Goal: Task Accomplishment & Management: Complete application form

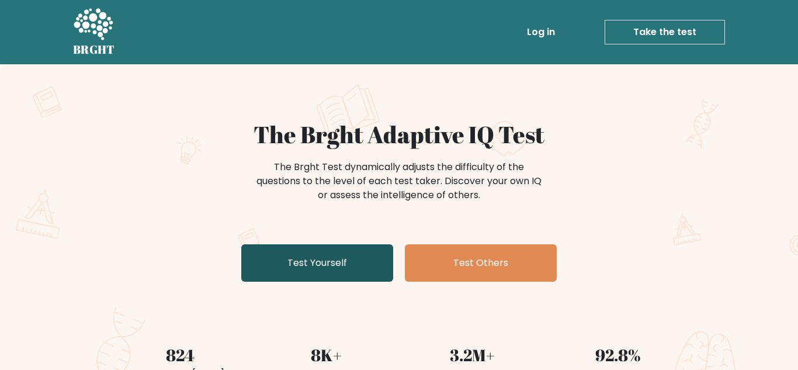
click at [264, 256] on link "Test Yourself" at bounding box center [317, 262] width 152 height 37
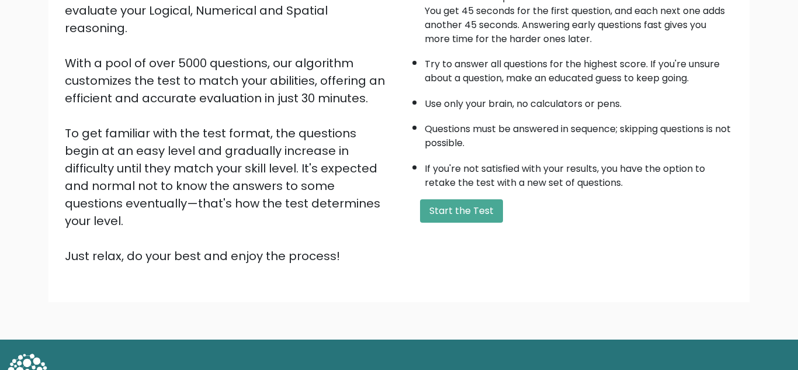
scroll to position [153, 0]
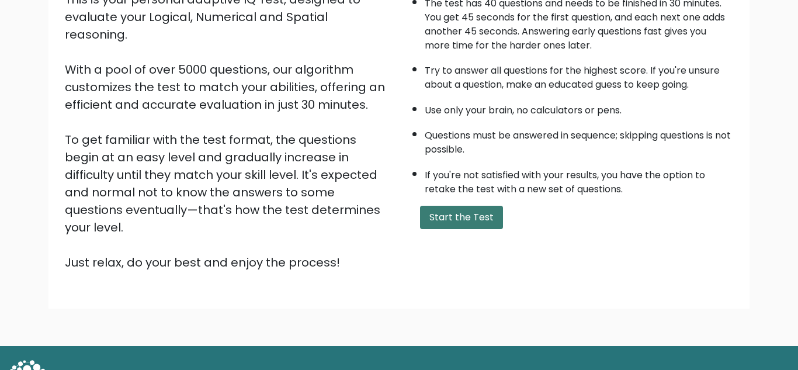
click at [488, 227] on button "Start the Test" at bounding box center [461, 217] width 83 height 23
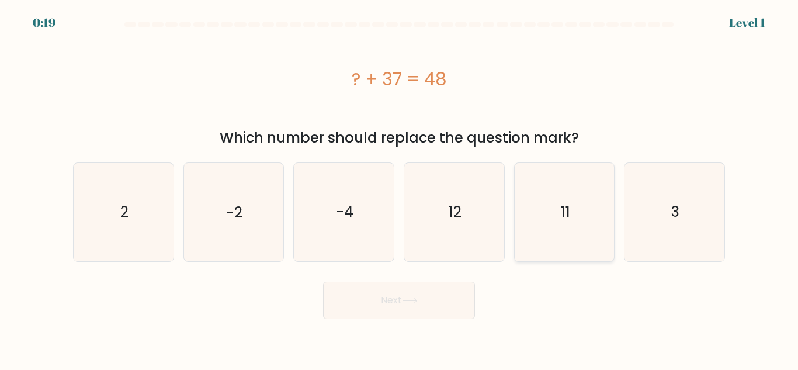
click at [589, 225] on icon "11" at bounding box center [564, 212] width 98 height 98
click at [400, 188] on input "e. 11" at bounding box center [399, 186] width 1 height 3
radio input "true"
click at [453, 311] on button "Next" at bounding box center [399, 300] width 152 height 37
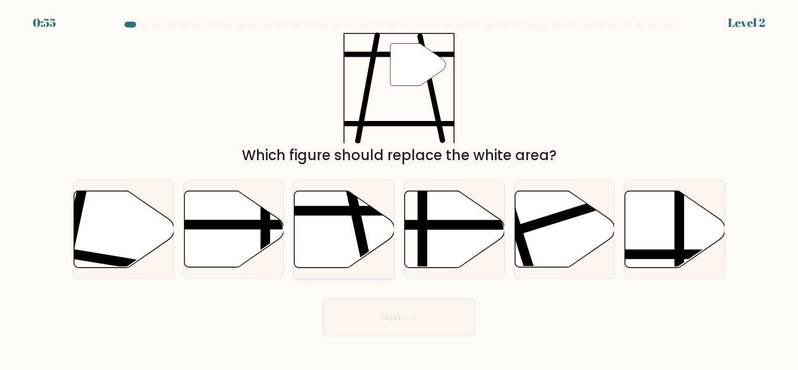
click at [318, 218] on icon at bounding box center [344, 229] width 100 height 77
click at [399, 188] on input "c." at bounding box center [399, 186] width 1 height 3
radio input "true"
click at [383, 321] on button "Next" at bounding box center [399, 316] width 152 height 37
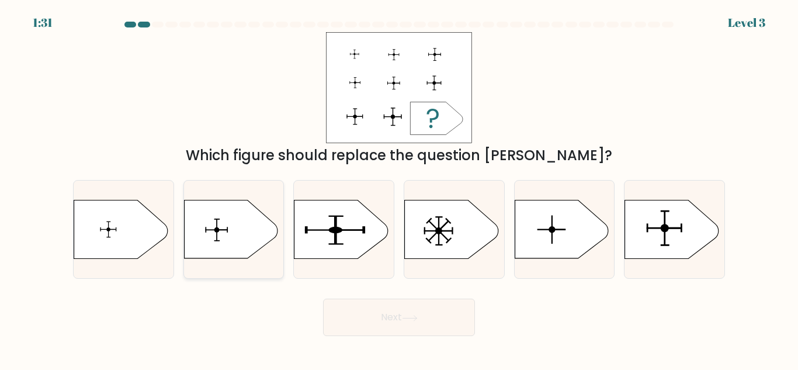
click at [217, 224] on rect at bounding box center [216, 230] width 1 height 22
click at [399, 188] on input "b." at bounding box center [399, 186] width 1 height 3
radio input "true"
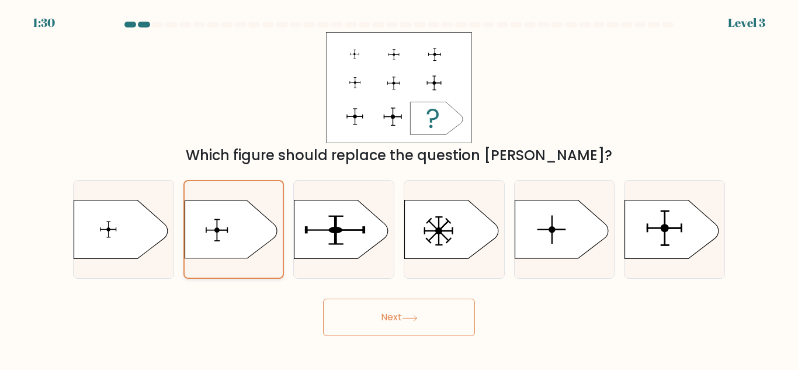
click at [223, 224] on icon at bounding box center [231, 229] width 92 height 58
click at [399, 188] on input "b." at bounding box center [399, 186] width 1 height 3
click at [102, 224] on icon at bounding box center [120, 229] width 93 height 58
click at [399, 188] on input "a." at bounding box center [399, 186] width 1 height 3
radio input "true"
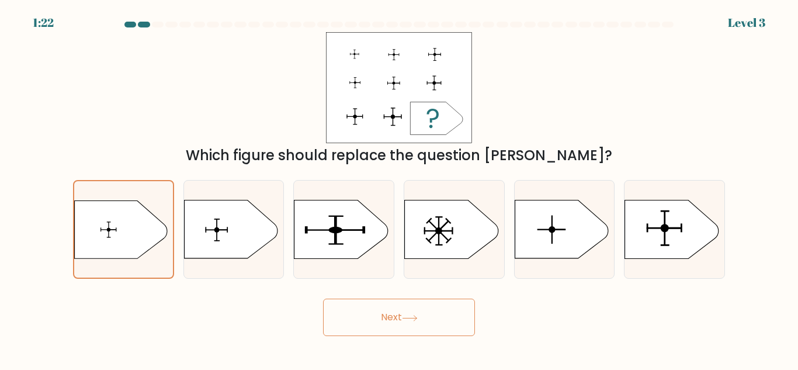
click at [363, 319] on button "Next" at bounding box center [399, 316] width 152 height 37
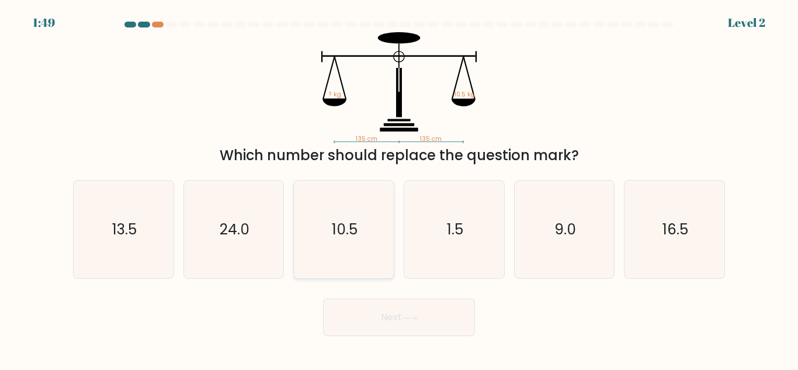
click at [324, 207] on icon "10.5" at bounding box center [344, 230] width 98 height 98
click at [399, 188] on input "c. 10.5" at bounding box center [399, 186] width 1 height 3
radio input "true"
click at [365, 324] on button "Next" at bounding box center [399, 316] width 152 height 37
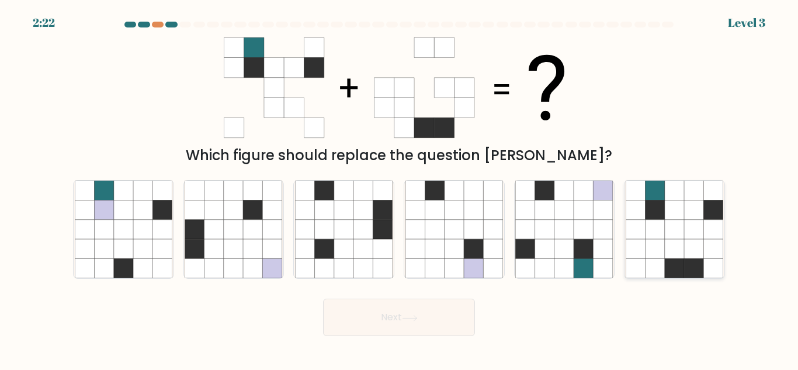
click at [693, 236] on icon at bounding box center [693, 229] width 19 height 19
click at [400, 188] on input "f." at bounding box center [399, 186] width 1 height 3
radio input "true"
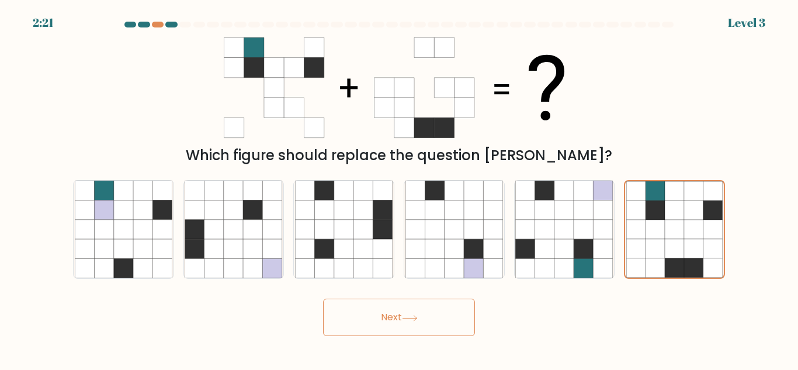
click at [433, 307] on button "Next" at bounding box center [399, 316] width 152 height 37
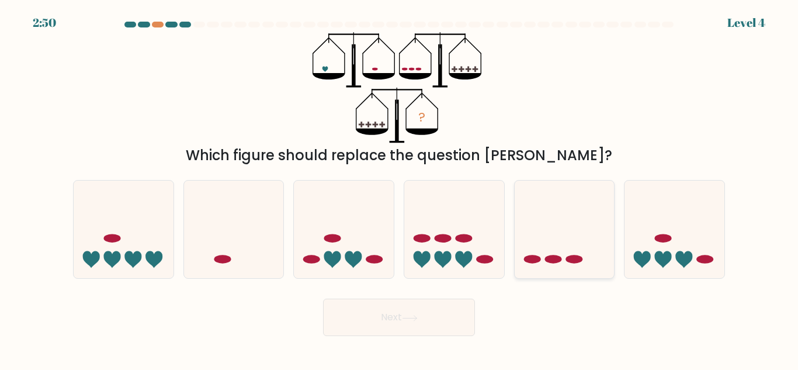
click at [571, 239] on icon at bounding box center [565, 229] width 100 height 82
click at [400, 188] on input "e." at bounding box center [399, 186] width 1 height 3
radio input "true"
click at [439, 336] on button "Next" at bounding box center [399, 316] width 152 height 37
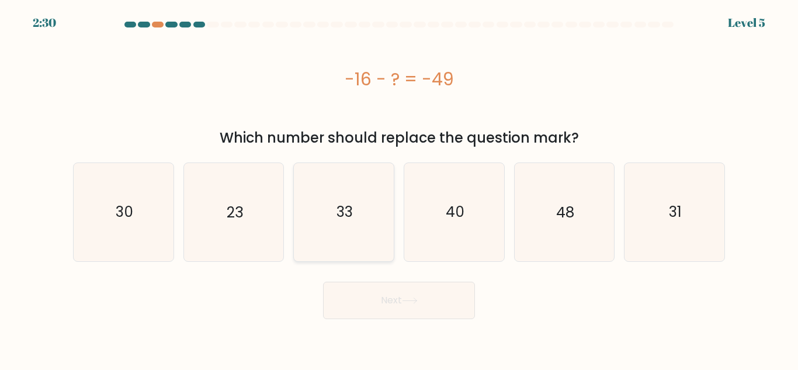
click at [371, 206] on icon "33" at bounding box center [344, 212] width 98 height 98
click at [399, 188] on input "c. 33" at bounding box center [399, 186] width 1 height 3
radio input "true"
click at [342, 291] on button "Next" at bounding box center [399, 300] width 152 height 37
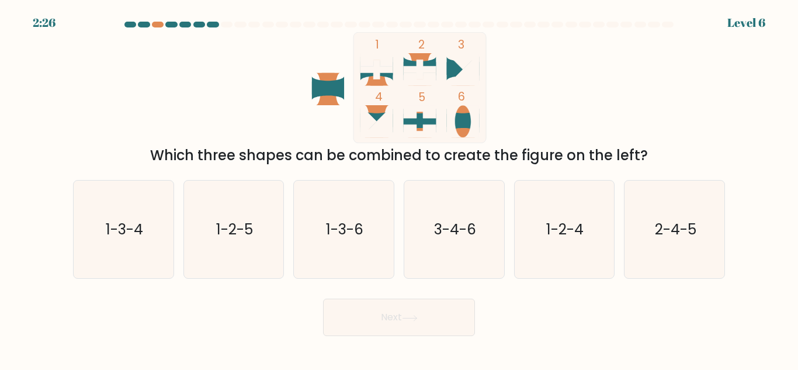
click at [335, 301] on button "Next" at bounding box center [399, 316] width 152 height 37
click at [247, 242] on icon "1-2-5" at bounding box center [234, 230] width 98 height 98
click at [399, 188] on input "b. 1-2-5" at bounding box center [399, 186] width 1 height 3
radio input "true"
click at [452, 324] on button "Next" at bounding box center [399, 316] width 152 height 37
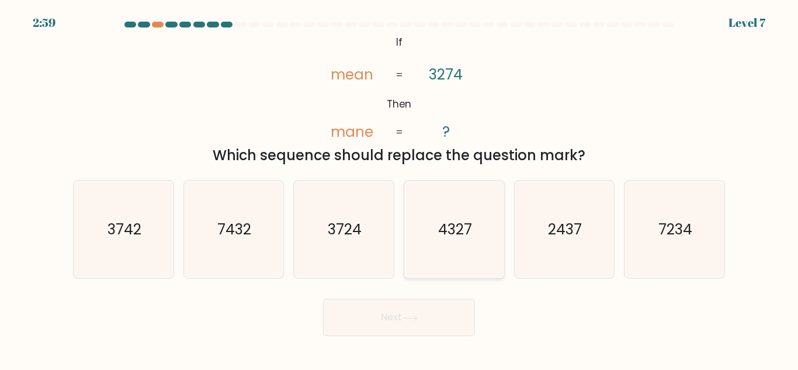
click at [441, 223] on text "4327" at bounding box center [455, 229] width 34 height 20
click at [400, 188] on input "d. 4327" at bounding box center [399, 186] width 1 height 3
radio input "true"
click at [453, 322] on button "Next" at bounding box center [399, 316] width 152 height 37
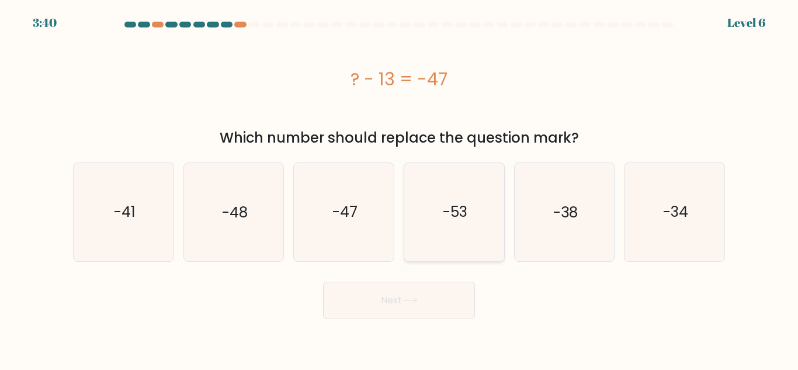
click at [498, 252] on icon "-53" at bounding box center [454, 212] width 98 height 98
click at [400, 188] on input "d. -53" at bounding box center [399, 186] width 1 height 3
radio input "true"
click at [537, 223] on icon "-38" at bounding box center [564, 212] width 98 height 98
click at [400, 188] on input "e. -38" at bounding box center [399, 186] width 1 height 3
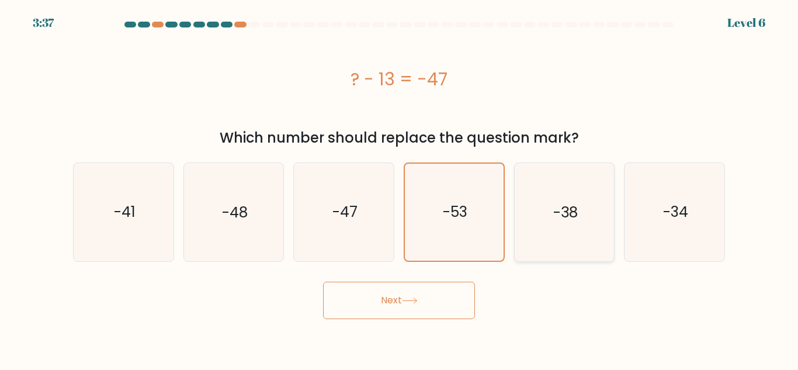
radio input "true"
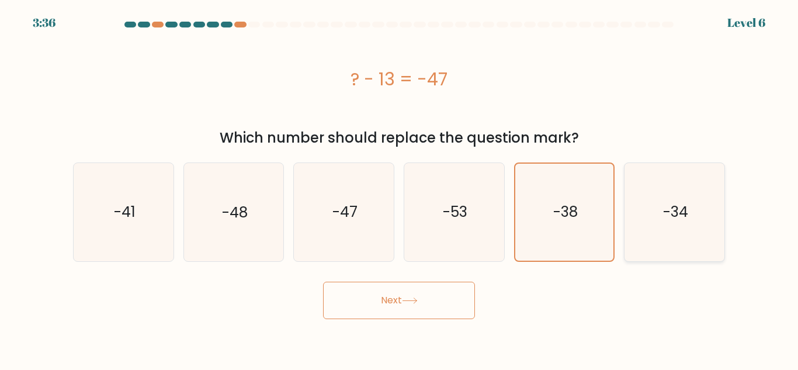
click at [683, 178] on icon "-34" at bounding box center [675, 212] width 98 height 98
click at [400, 185] on input "f. -34" at bounding box center [399, 186] width 1 height 3
radio input "true"
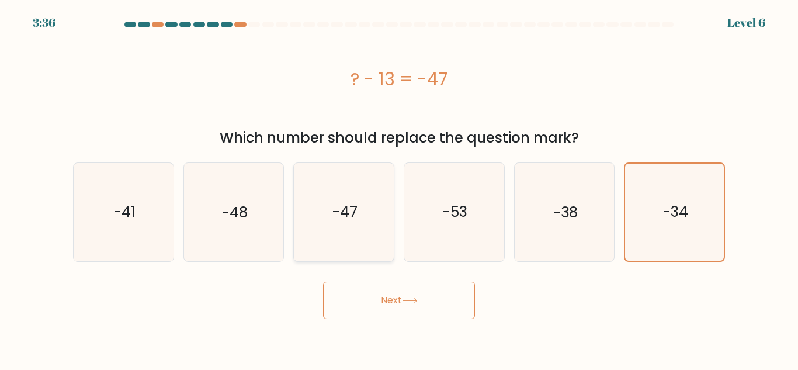
click at [297, 229] on icon "-47" at bounding box center [344, 212] width 98 height 98
click at [399, 188] on input "c. -47" at bounding box center [399, 186] width 1 height 3
radio input "true"
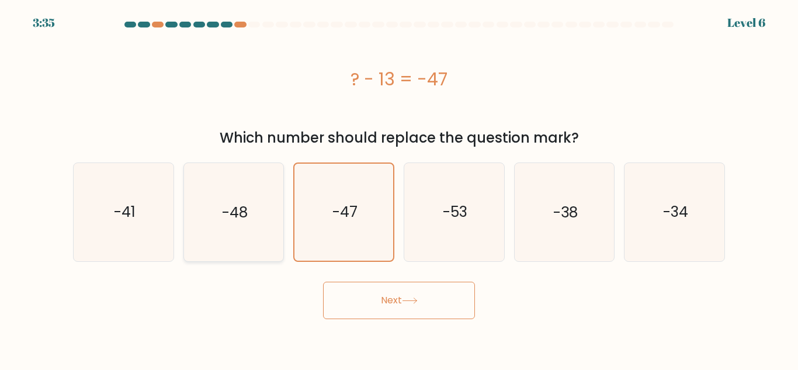
click at [245, 237] on icon "-48" at bounding box center [234, 212] width 98 height 98
click at [399, 188] on input "b. -48" at bounding box center [399, 186] width 1 height 3
radio input "true"
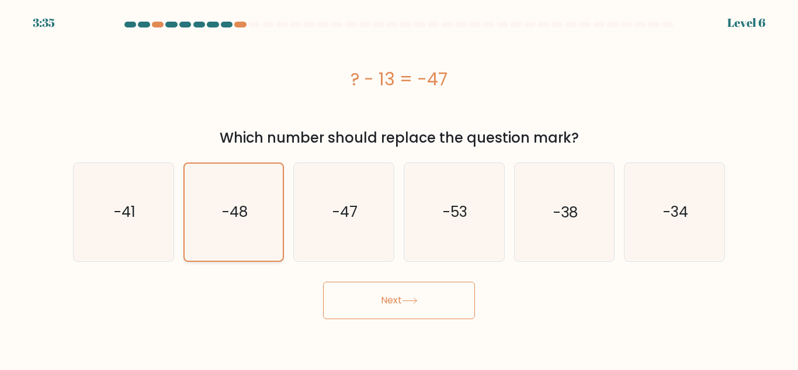
click at [197, 228] on icon "-48" at bounding box center [233, 212] width 96 height 96
click at [399, 188] on input "b. -48" at bounding box center [399, 186] width 1 height 3
click at [107, 204] on icon "-41" at bounding box center [124, 212] width 98 height 98
click at [399, 188] on input "a. -41" at bounding box center [399, 186] width 1 height 3
radio input "true"
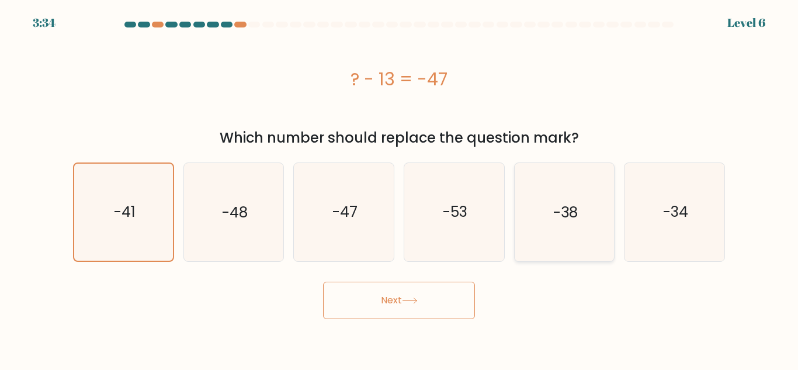
click at [607, 221] on icon "-38" at bounding box center [564, 212] width 98 height 98
click at [400, 188] on input "e. -38" at bounding box center [399, 186] width 1 height 3
radio input "true"
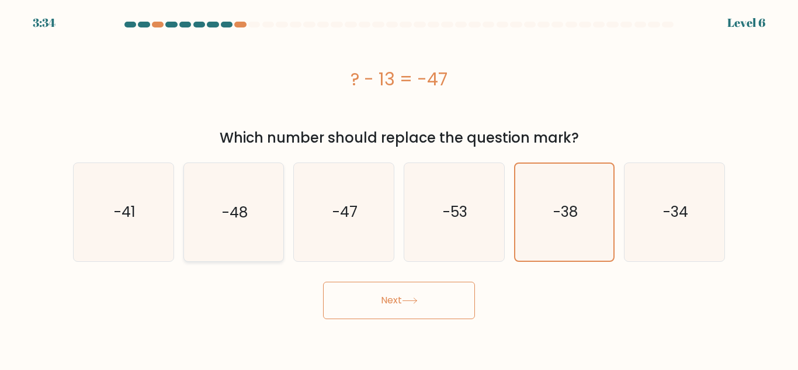
click at [238, 227] on icon "-48" at bounding box center [234, 212] width 98 height 98
click at [399, 188] on input "b. -48" at bounding box center [399, 186] width 1 height 3
radio input "true"
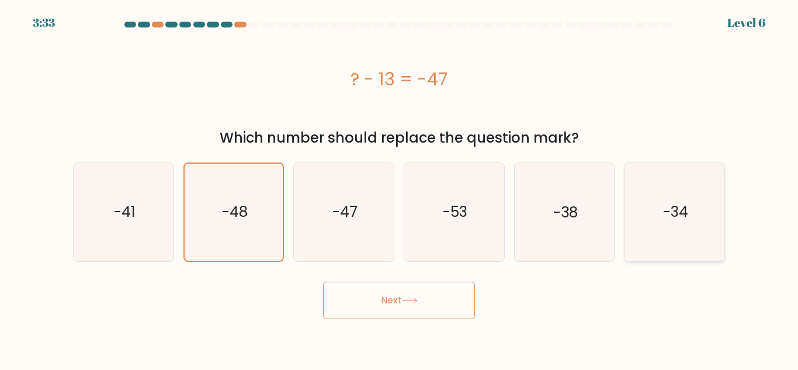
click at [658, 203] on icon "-34" at bounding box center [675, 212] width 98 height 98
click at [400, 188] on input "f. -34" at bounding box center [399, 186] width 1 height 3
radio input "true"
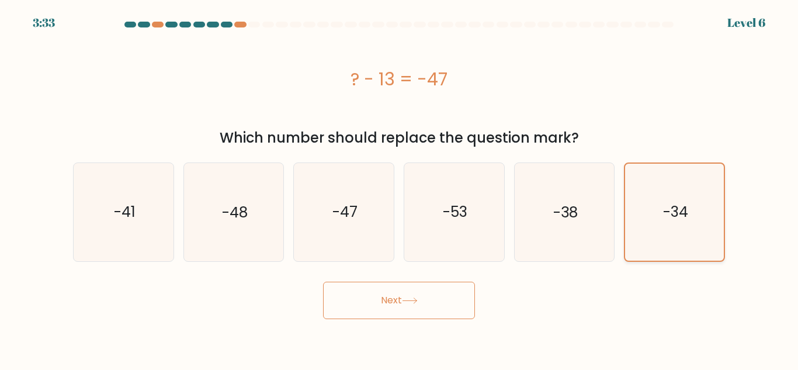
click at [723, 206] on icon "-34" at bounding box center [674, 212] width 96 height 96
click at [400, 188] on input "f. -34" at bounding box center [399, 186] width 1 height 3
click at [329, 224] on icon "-47" at bounding box center [344, 212] width 98 height 98
click at [399, 188] on input "c. -47" at bounding box center [399, 186] width 1 height 3
radio input "true"
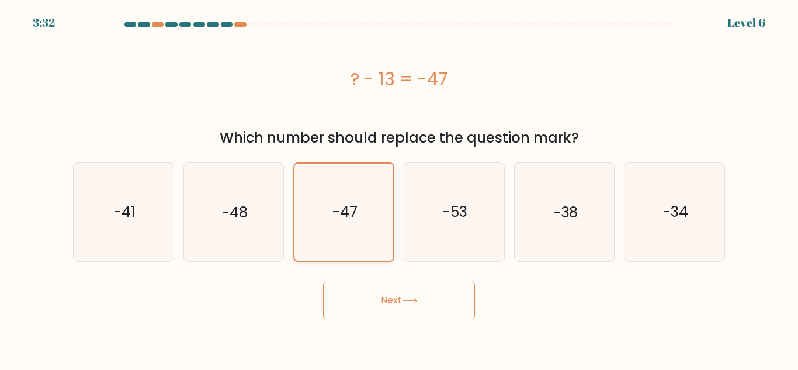
click at [301, 226] on icon "-47" at bounding box center [344, 212] width 96 height 96
click at [399, 188] on input "c. -47" at bounding box center [399, 186] width 1 height 3
click at [205, 224] on icon "-48" at bounding box center [234, 212] width 98 height 98
click at [399, 188] on input "b. -48" at bounding box center [399, 186] width 1 height 3
radio input "true"
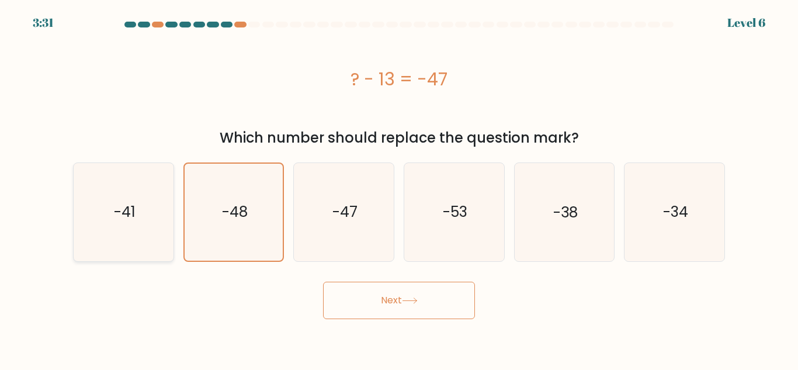
click at [107, 206] on icon "-41" at bounding box center [124, 212] width 98 height 98
click at [399, 188] on input "a. -41" at bounding box center [399, 186] width 1 height 3
radio input "true"
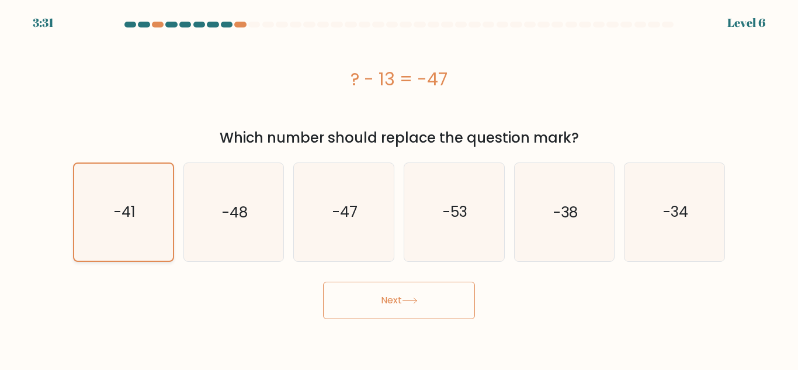
click at [98, 202] on icon "-41" at bounding box center [123, 212] width 96 height 96
click at [399, 188] on input "a. -41" at bounding box center [399, 186] width 1 height 3
click at [93, 217] on icon "-41" at bounding box center [123, 212] width 96 height 96
click at [399, 188] on input "a. -41" at bounding box center [399, 186] width 1 height 3
click at [469, 204] on icon "-53" at bounding box center [454, 212] width 98 height 98
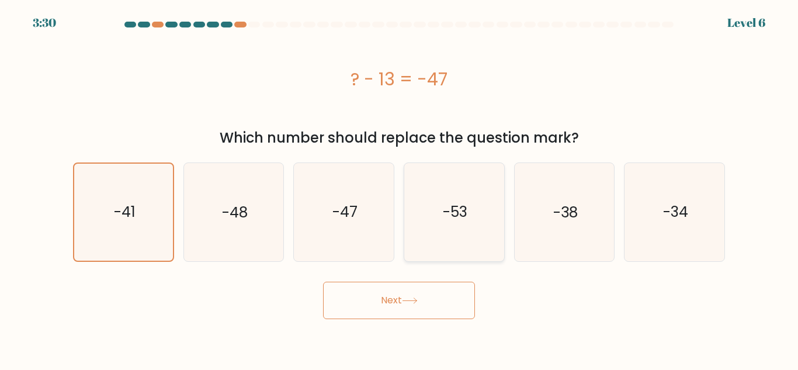
click at [400, 188] on input "d. -53" at bounding box center [399, 186] width 1 height 3
radio input "true"
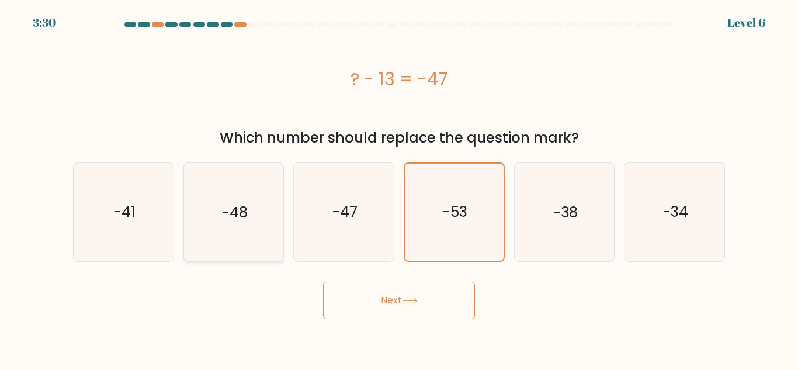
click at [211, 224] on icon "-48" at bounding box center [234, 212] width 98 height 98
click at [399, 188] on input "b. -48" at bounding box center [399, 186] width 1 height 3
radio input "true"
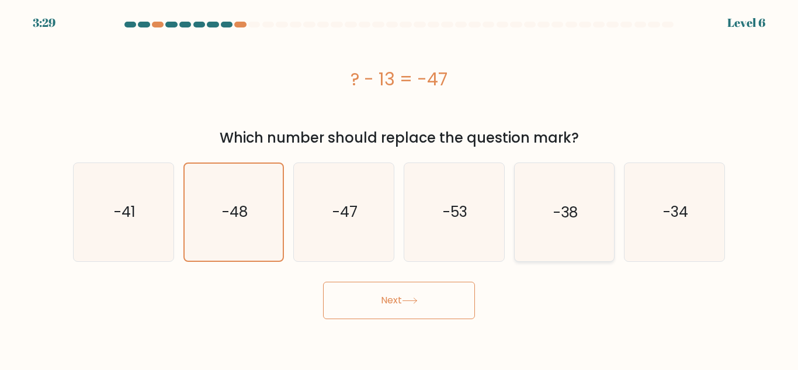
click at [565, 247] on icon "-38" at bounding box center [564, 212] width 98 height 98
click at [400, 188] on input "e. -38" at bounding box center [399, 186] width 1 height 3
radio input "true"
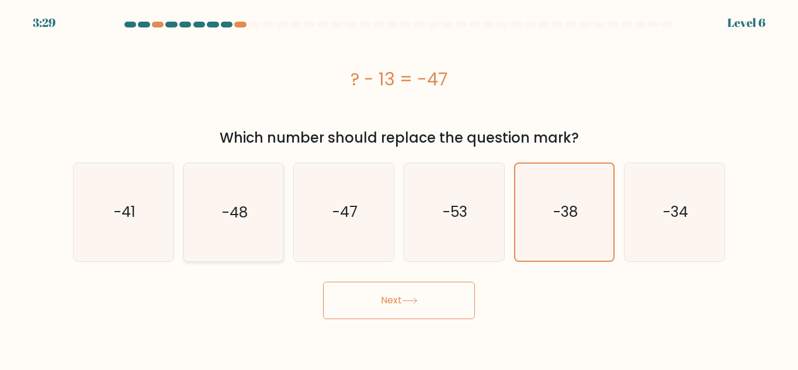
click at [272, 244] on icon "-48" at bounding box center [234, 212] width 98 height 98
click at [399, 188] on input "b. -48" at bounding box center [399, 186] width 1 height 3
radio input "true"
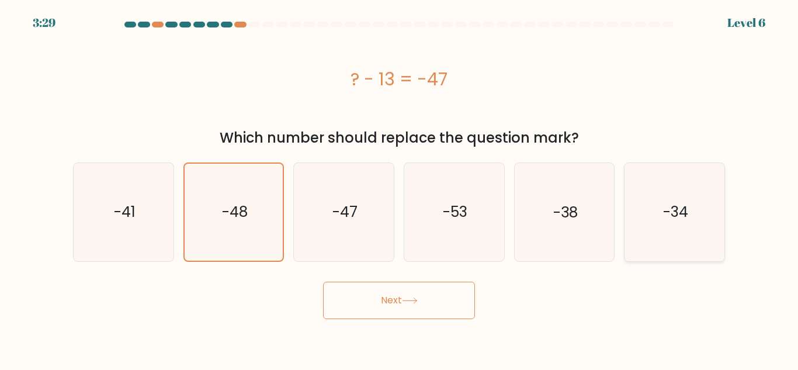
click at [665, 225] on icon "-34" at bounding box center [675, 212] width 98 height 98
click at [400, 188] on input "f. -34" at bounding box center [399, 186] width 1 height 3
radio input "true"
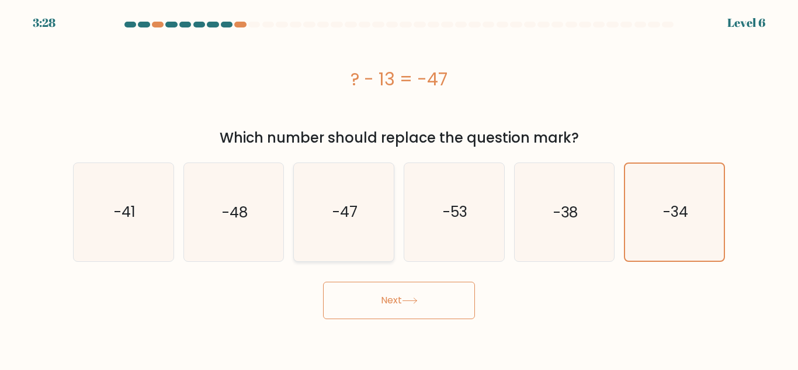
click at [296, 224] on icon "-47" at bounding box center [344, 212] width 98 height 98
click at [399, 188] on input "c. -47" at bounding box center [399, 186] width 1 height 3
radio input "true"
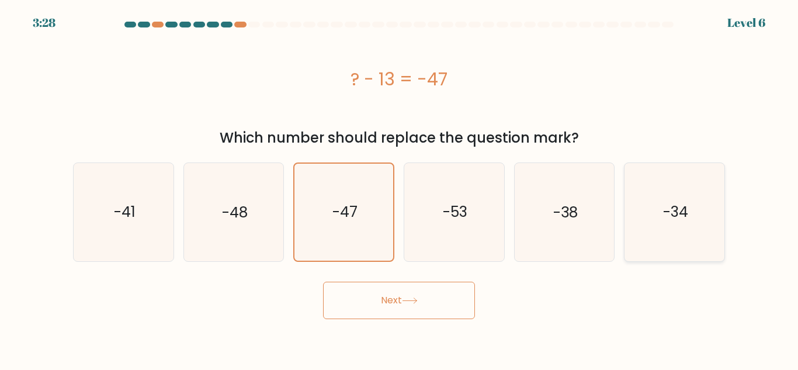
click at [697, 231] on icon "-34" at bounding box center [675, 212] width 98 height 98
click at [400, 188] on input "f. -34" at bounding box center [399, 186] width 1 height 3
radio input "true"
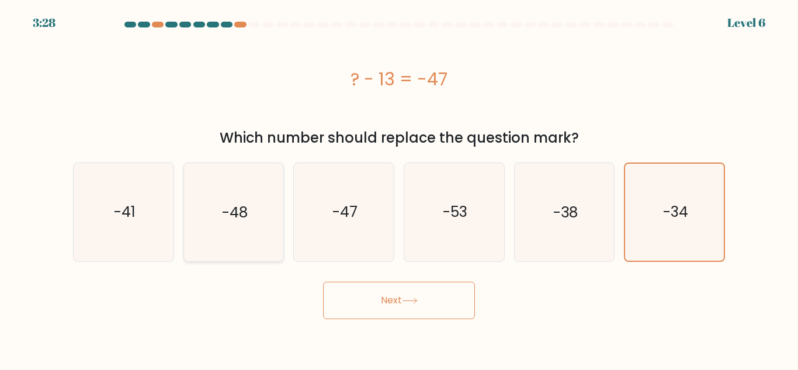
click at [217, 225] on icon "-48" at bounding box center [234, 212] width 98 height 98
click at [399, 188] on input "b. -48" at bounding box center [399, 186] width 1 height 3
radio input "true"
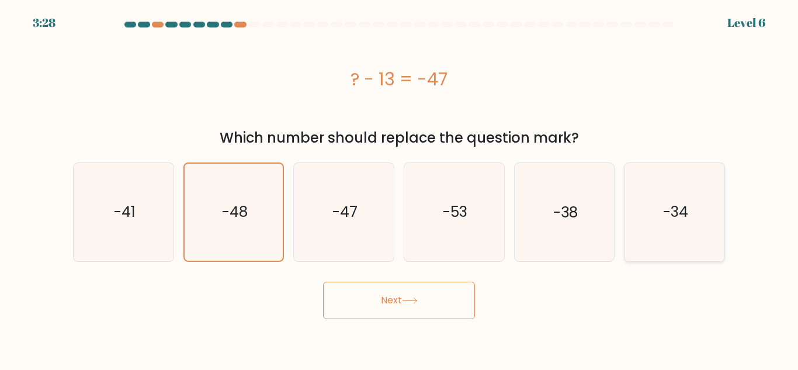
click at [674, 223] on icon "-34" at bounding box center [675, 212] width 98 height 98
click at [400, 188] on input "f. -34" at bounding box center [399, 186] width 1 height 3
radio input "true"
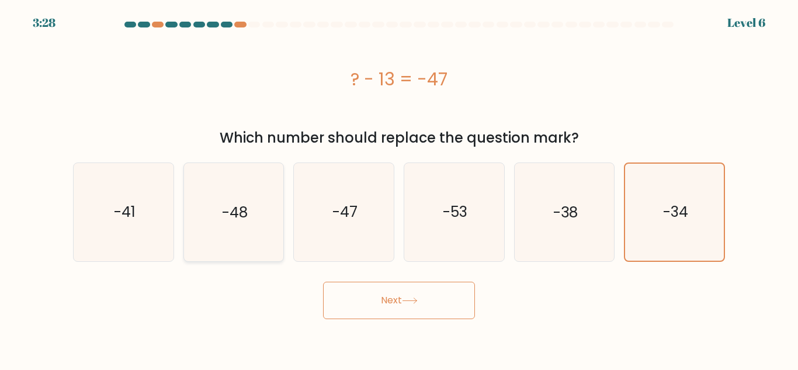
click at [215, 222] on icon "-48" at bounding box center [234, 212] width 98 height 98
click at [399, 188] on input "b. -48" at bounding box center [399, 186] width 1 height 3
radio input "true"
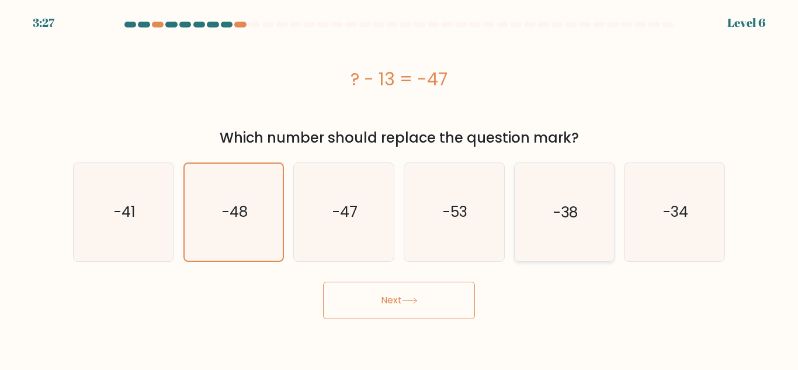
click at [570, 238] on icon "-38" at bounding box center [564, 212] width 98 height 98
click at [400, 188] on input "e. -38" at bounding box center [399, 186] width 1 height 3
radio input "true"
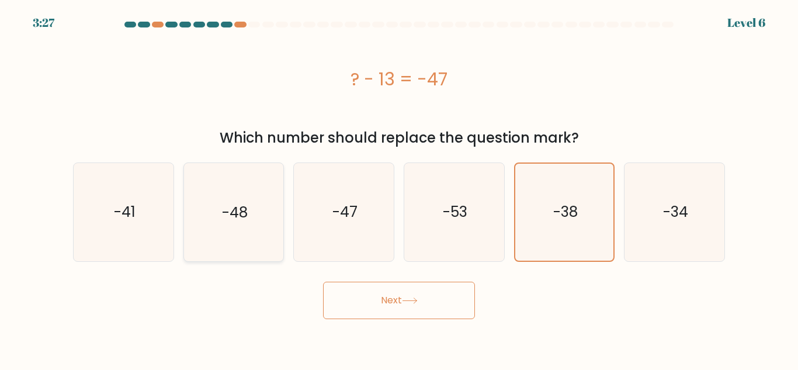
click at [185, 217] on icon "-48" at bounding box center [234, 212] width 98 height 98
click at [399, 188] on input "b. -48" at bounding box center [399, 186] width 1 height 3
radio input "true"
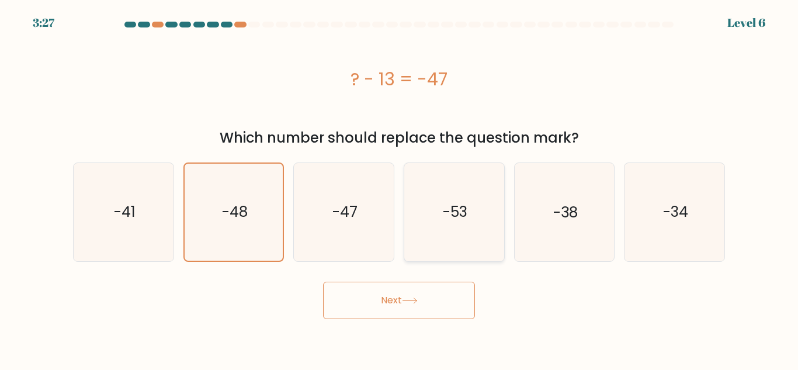
click at [144, 239] on icon "-41" at bounding box center [124, 212] width 98 height 98
click at [399, 188] on input "a. -41" at bounding box center [399, 186] width 1 height 3
radio input "true"
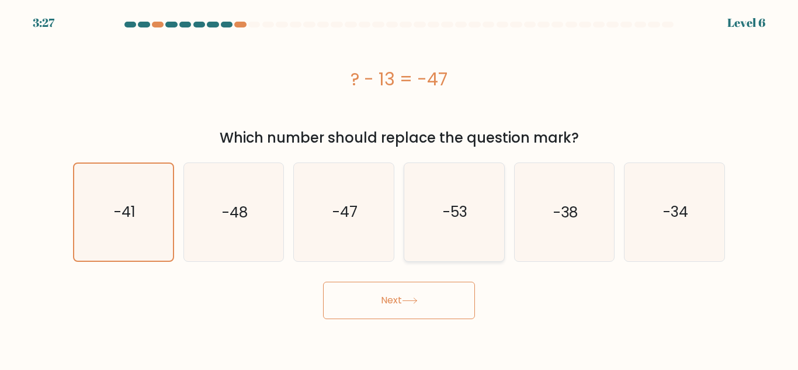
click at [465, 179] on icon "-53" at bounding box center [454, 212] width 98 height 98
click at [400, 185] on input "d. -53" at bounding box center [399, 186] width 1 height 3
radio input "true"
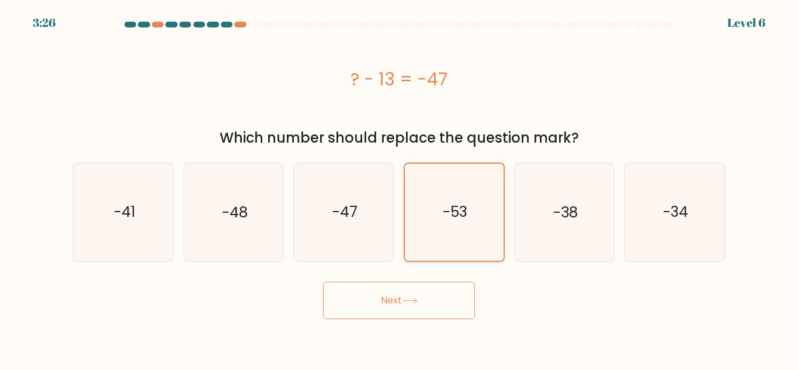
click at [436, 200] on icon "-53" at bounding box center [454, 212] width 96 height 96
click at [400, 188] on input "d. -53" at bounding box center [399, 186] width 1 height 3
click at [139, 225] on icon "-41" at bounding box center [124, 212] width 98 height 98
click at [399, 188] on input "a. -41" at bounding box center [399, 186] width 1 height 3
radio input "true"
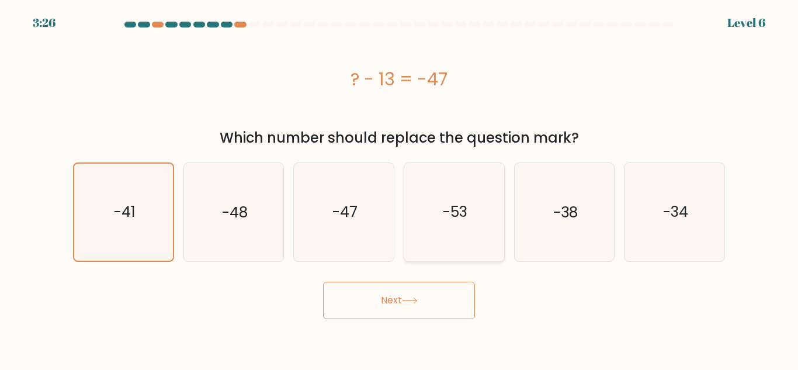
click at [406, 204] on icon "-53" at bounding box center [454, 212] width 98 height 98
click at [400, 188] on input "d. -53" at bounding box center [399, 186] width 1 height 3
radio input "true"
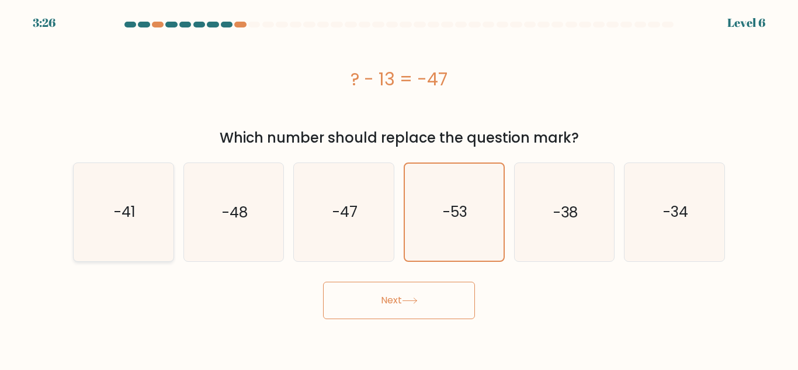
click at [146, 226] on icon "-41" at bounding box center [124, 212] width 98 height 98
click at [399, 188] on input "a. -41" at bounding box center [399, 186] width 1 height 3
radio input "true"
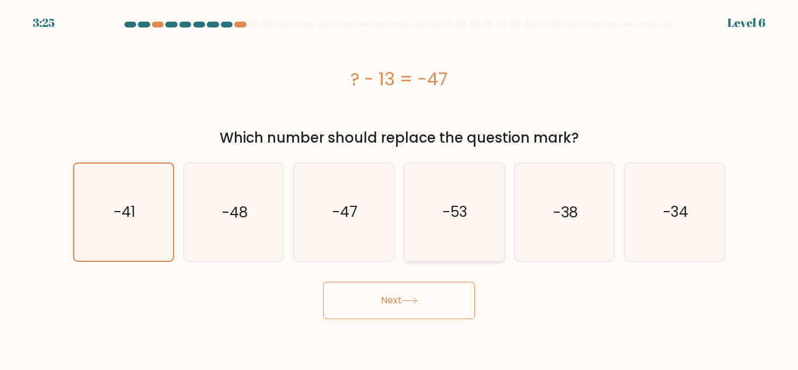
click at [407, 215] on icon "-53" at bounding box center [454, 212] width 98 height 98
click at [400, 188] on input "d. -53" at bounding box center [399, 186] width 1 height 3
radio input "true"
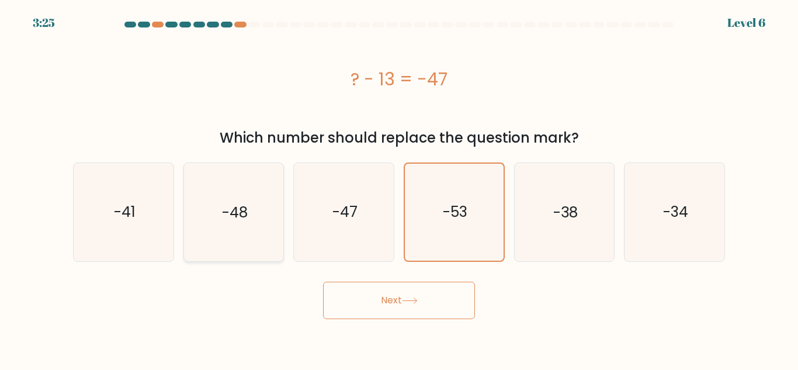
click at [185, 204] on icon "-48" at bounding box center [234, 212] width 98 height 98
click at [399, 188] on input "b. -48" at bounding box center [399, 186] width 1 height 3
radio input "true"
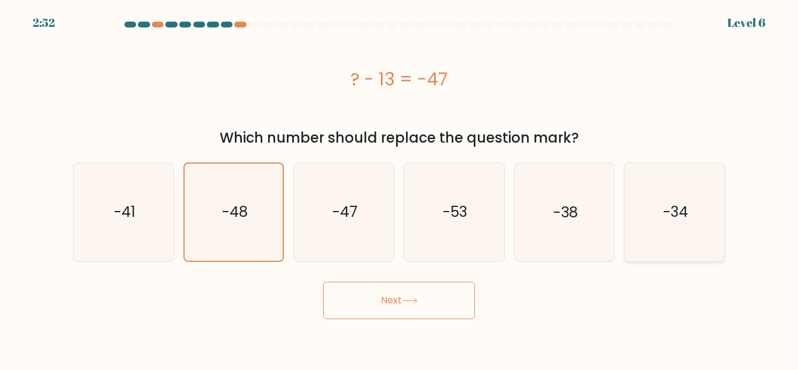
click at [669, 202] on text "-34" at bounding box center [675, 212] width 25 height 20
click at [400, 188] on input "f. -34" at bounding box center [399, 186] width 1 height 3
radio input "true"
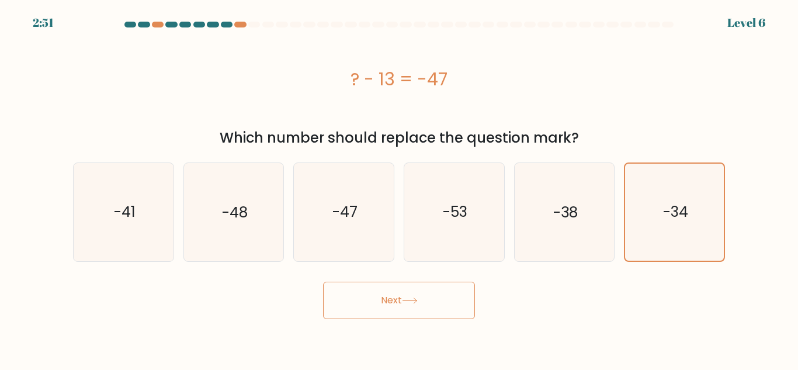
click at [445, 309] on button "Next" at bounding box center [399, 300] width 152 height 37
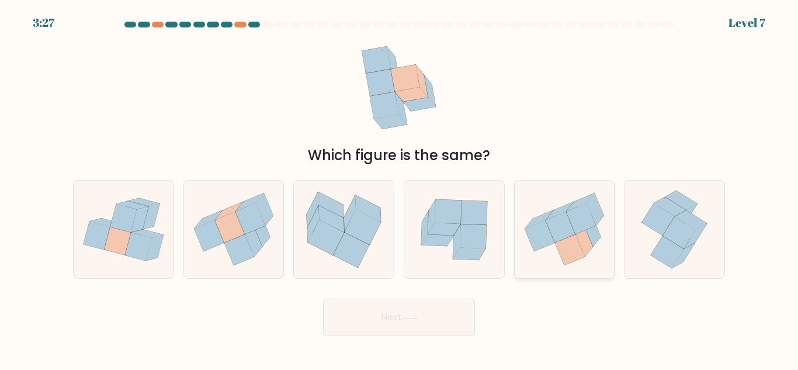
click at [590, 234] on icon at bounding box center [592, 230] width 17 height 32
click at [400, 188] on input "e." at bounding box center [399, 186] width 1 height 3
radio input "true"
click at [225, 230] on icon at bounding box center [230, 227] width 30 height 31
click at [399, 188] on input "b." at bounding box center [399, 186] width 1 height 3
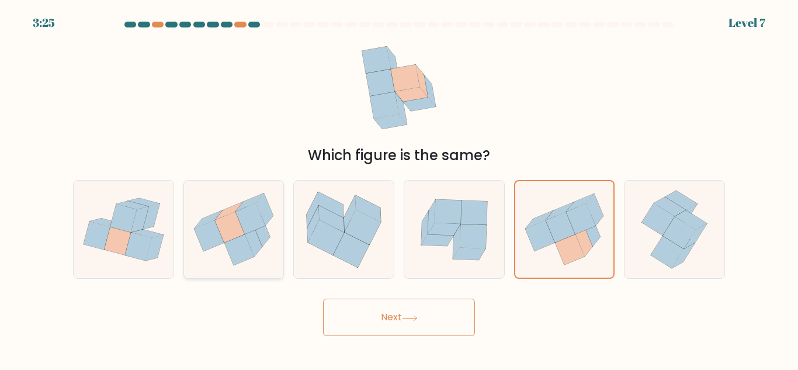
radio input "true"
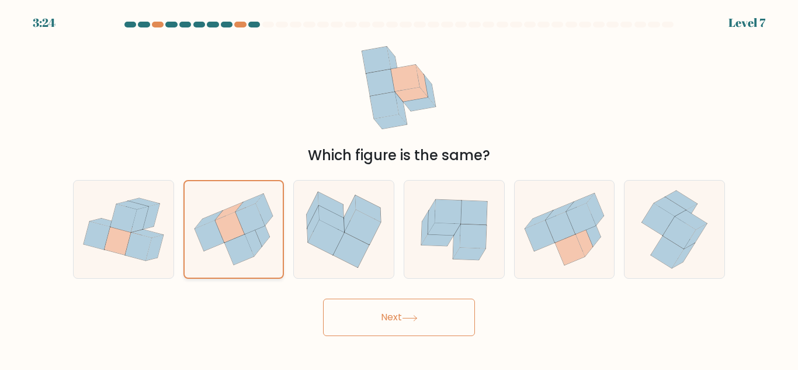
click at [223, 245] on icon at bounding box center [234, 229] width 99 height 88
click at [399, 188] on input "b." at bounding box center [399, 186] width 1 height 3
click at [578, 239] on icon at bounding box center [570, 250] width 30 height 32
click at [400, 188] on input "e." at bounding box center [399, 186] width 1 height 3
radio input "true"
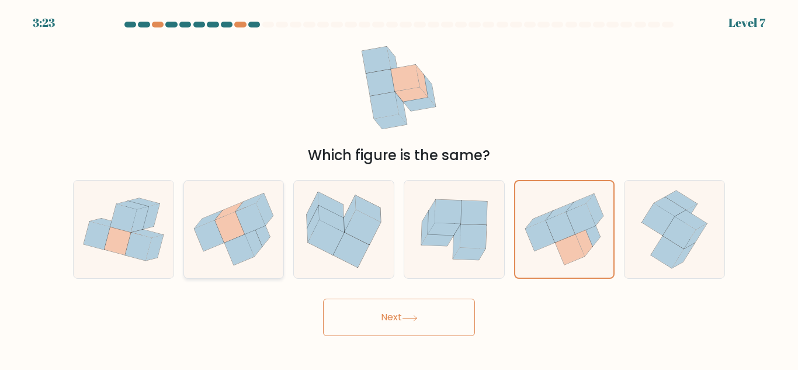
click at [206, 229] on icon at bounding box center [209, 235] width 30 height 31
click at [399, 188] on input "b." at bounding box center [399, 186] width 1 height 3
radio input "true"
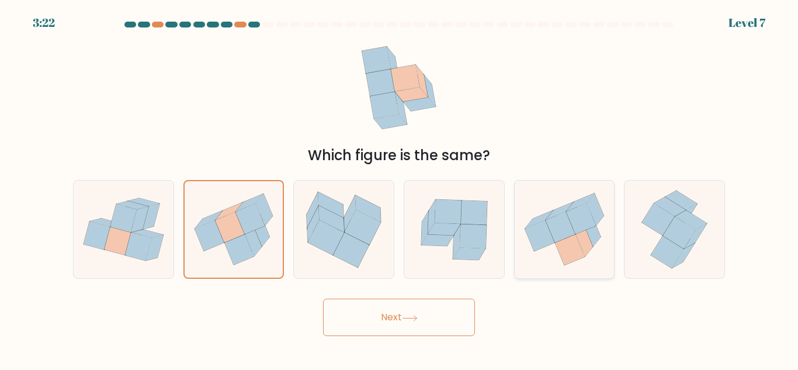
click at [588, 232] on icon at bounding box center [592, 230] width 17 height 32
click at [400, 188] on input "e." at bounding box center [399, 186] width 1 height 3
radio input "true"
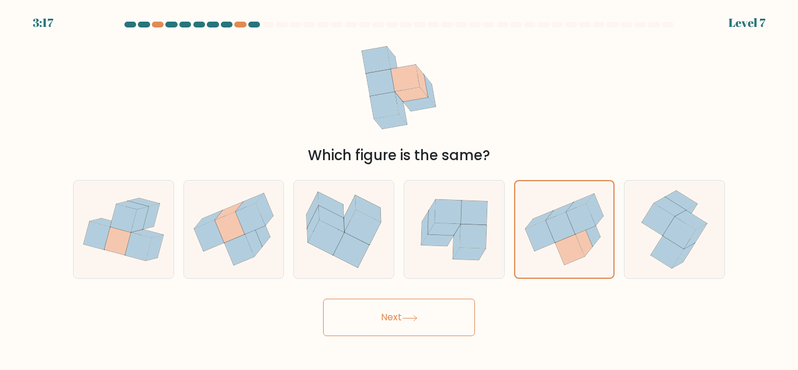
click at [450, 318] on button "Next" at bounding box center [399, 316] width 152 height 37
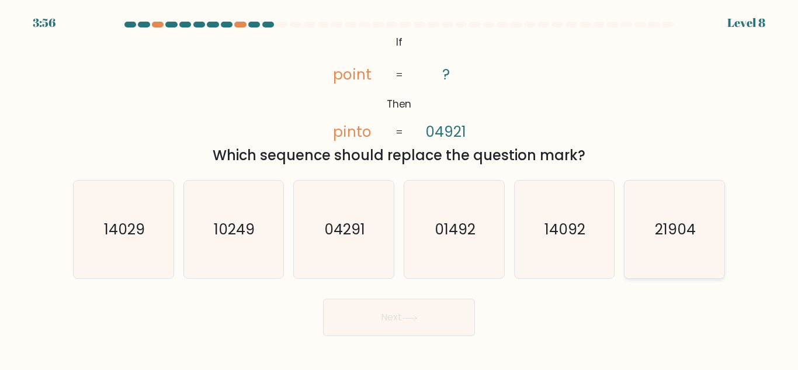
click at [651, 236] on icon "21904" at bounding box center [675, 230] width 98 height 98
click at [400, 188] on input "f. 21904" at bounding box center [399, 186] width 1 height 3
radio input "true"
click at [560, 234] on text "14092" at bounding box center [565, 229] width 41 height 20
click at [400, 188] on input "e. 14092" at bounding box center [399, 186] width 1 height 3
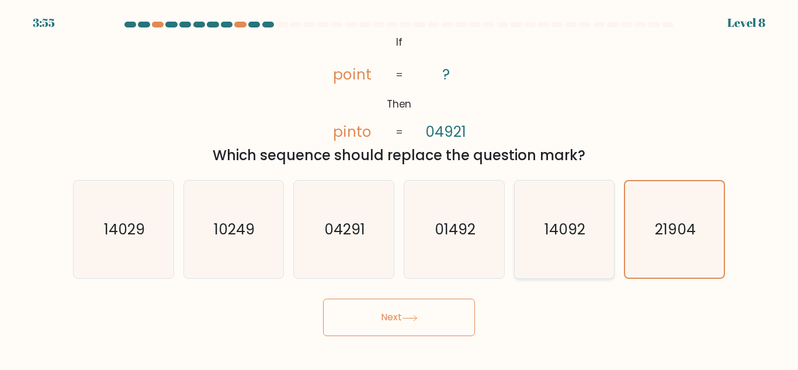
radio input "true"
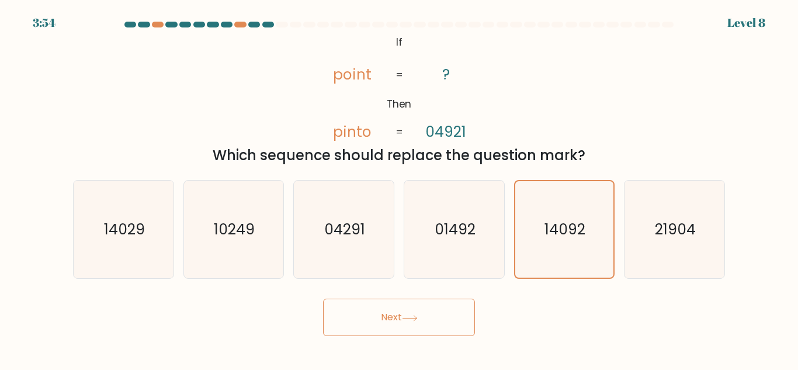
click at [439, 307] on button "Next" at bounding box center [399, 316] width 152 height 37
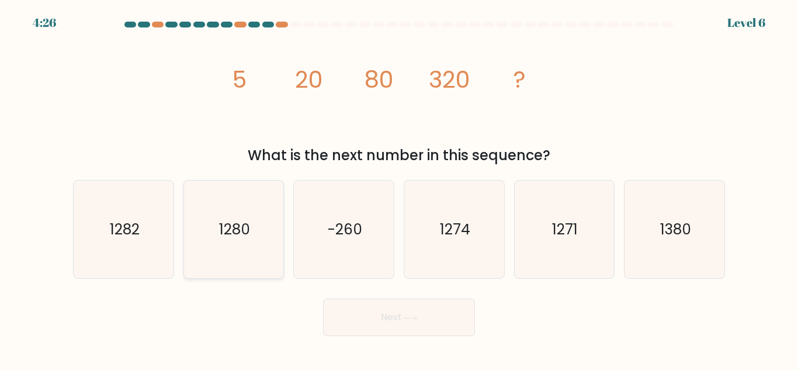
click at [232, 226] on text "1280" at bounding box center [234, 229] width 31 height 20
click at [399, 188] on input "b. 1280" at bounding box center [399, 186] width 1 height 3
radio input "true"
click at [458, 277] on icon "1274" at bounding box center [454, 230] width 98 height 98
click at [400, 188] on input "d. 1274" at bounding box center [399, 186] width 1 height 3
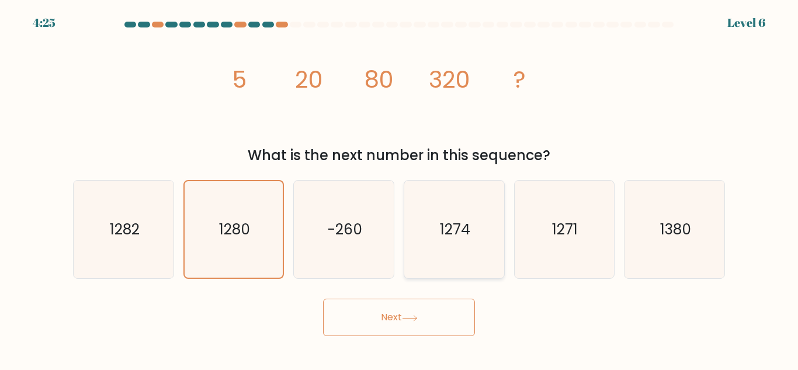
radio input "true"
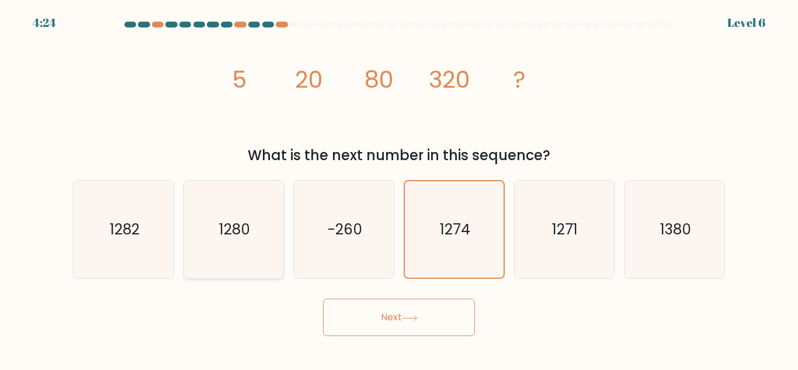
click at [252, 237] on icon "1280" at bounding box center [234, 230] width 98 height 98
click at [399, 188] on input "b. 1280" at bounding box center [399, 186] width 1 height 3
radio input "true"
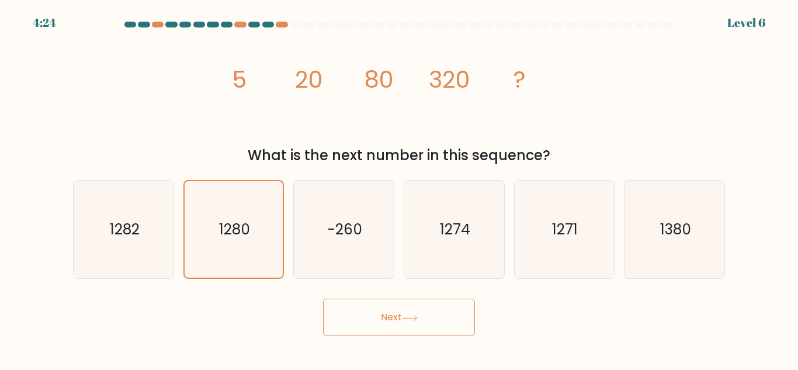
click at [418, 320] on icon at bounding box center [410, 318] width 16 height 6
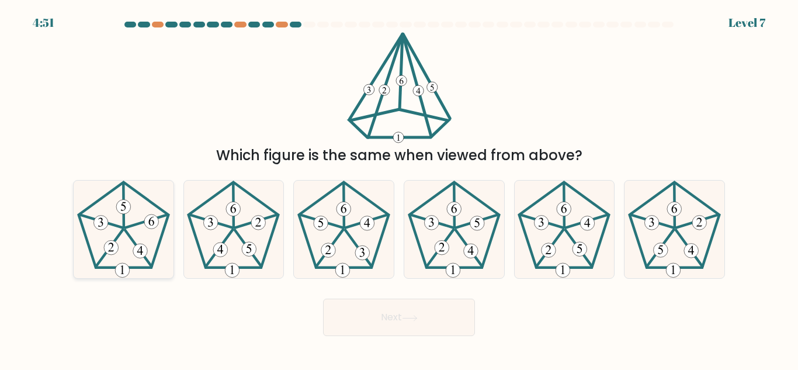
click at [120, 244] on icon at bounding box center [124, 230] width 98 height 98
click at [399, 188] on input "a." at bounding box center [399, 186] width 1 height 3
radio input "true"
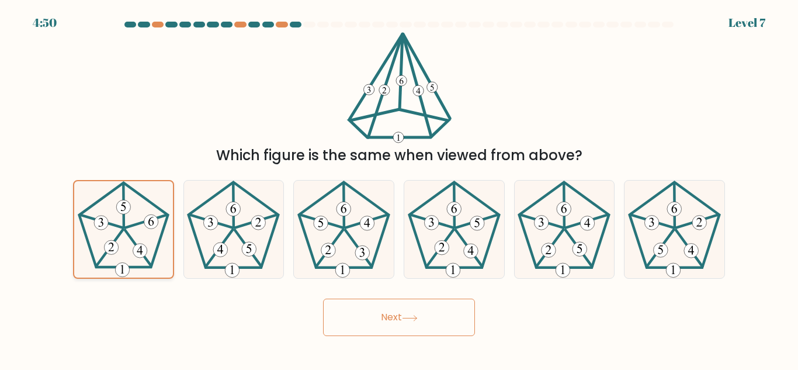
click at [112, 258] on icon at bounding box center [123, 229] width 96 height 96
click at [399, 188] on input "a." at bounding box center [399, 186] width 1 height 3
click at [231, 253] on icon at bounding box center [234, 230] width 98 height 98
click at [399, 188] on input "b." at bounding box center [399, 186] width 1 height 3
radio input "true"
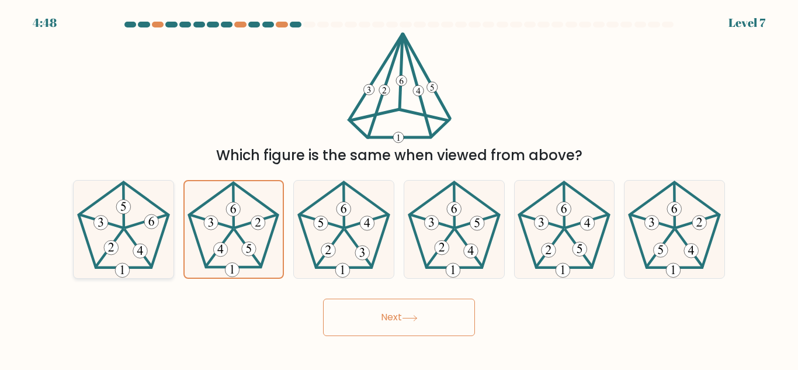
click at [102, 245] on icon at bounding box center [124, 230] width 98 height 98
click at [399, 188] on input "a." at bounding box center [399, 186] width 1 height 3
radio input "true"
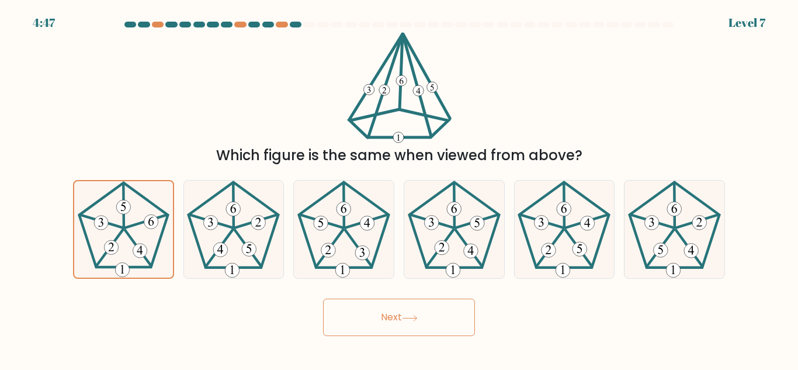
click at [446, 332] on button "Next" at bounding box center [399, 316] width 152 height 37
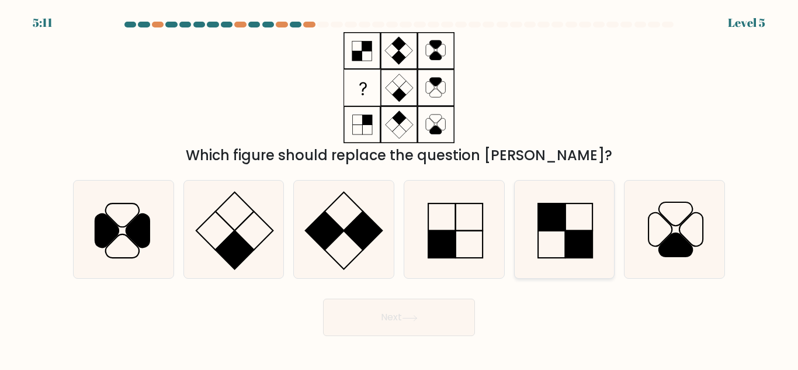
click at [596, 236] on icon at bounding box center [564, 230] width 98 height 98
click at [400, 188] on input "e." at bounding box center [399, 186] width 1 height 3
radio input "true"
click at [452, 309] on button "Next" at bounding box center [399, 316] width 152 height 37
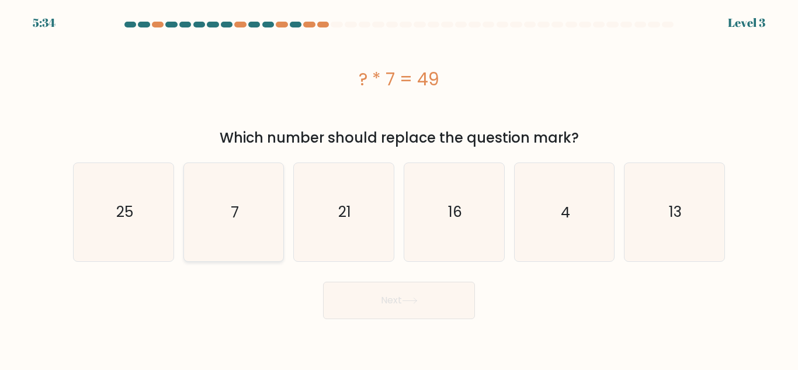
click at [217, 183] on icon "7" at bounding box center [234, 212] width 98 height 98
click at [399, 185] on input "b. 7" at bounding box center [399, 186] width 1 height 3
radio input "true"
click at [372, 294] on button "Next" at bounding box center [399, 300] width 152 height 37
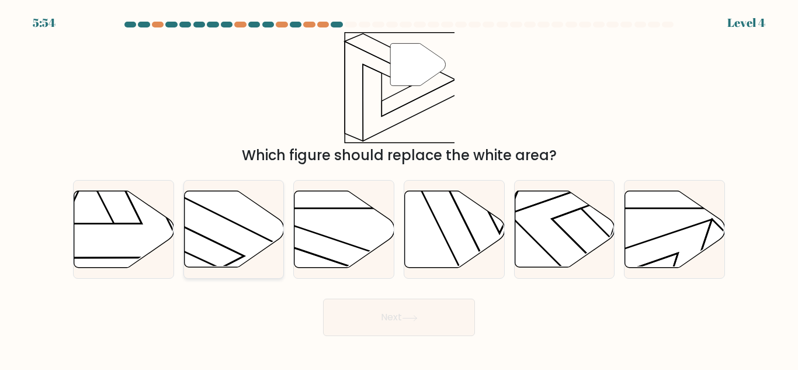
click at [219, 240] on icon at bounding box center [234, 229] width 100 height 77
click at [399, 188] on input "b." at bounding box center [399, 186] width 1 height 3
radio input "true"
click at [185, 241] on icon at bounding box center [234, 228] width 99 height 75
click at [399, 188] on input "b." at bounding box center [399, 186] width 1 height 3
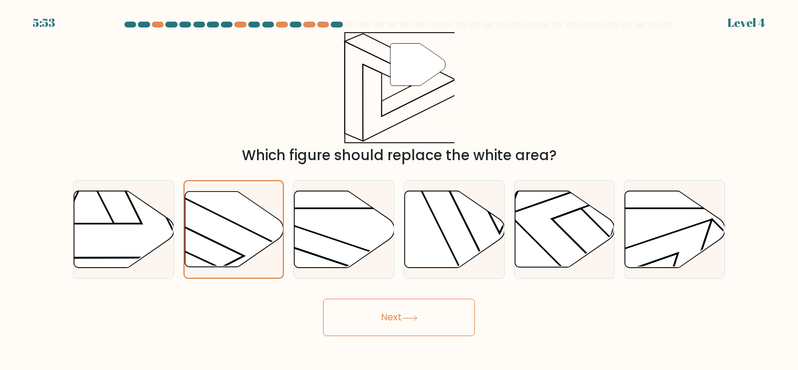
click at [387, 319] on button "Next" at bounding box center [399, 316] width 152 height 37
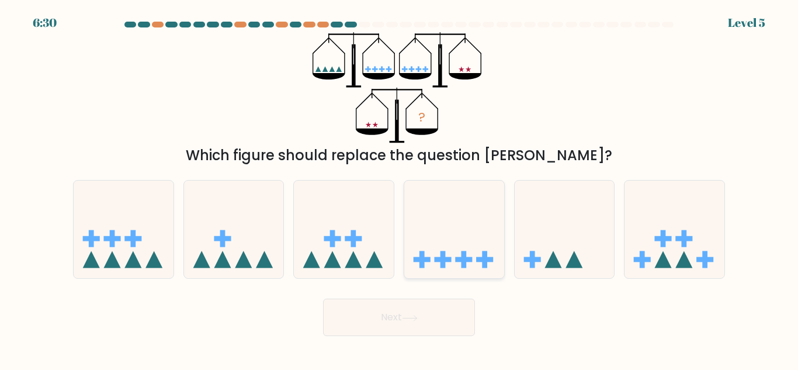
click at [427, 204] on icon at bounding box center [454, 229] width 100 height 82
click at [400, 188] on input "d." at bounding box center [399, 186] width 1 height 3
radio input "true"
click at [376, 323] on button "Next" at bounding box center [399, 316] width 152 height 37
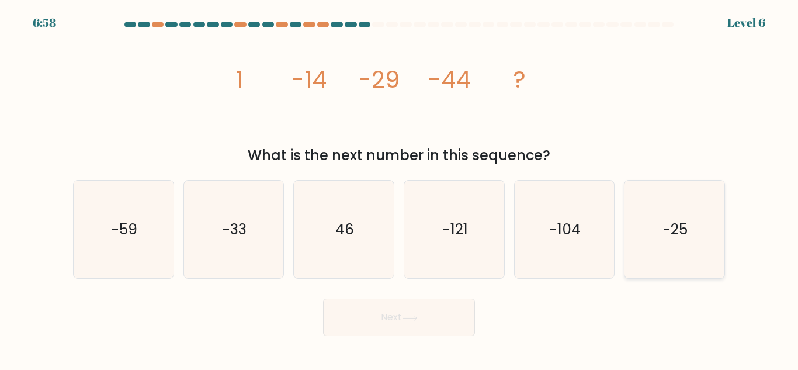
click at [678, 219] on text "-25" at bounding box center [675, 229] width 25 height 20
click at [400, 188] on input "f. -25" at bounding box center [399, 186] width 1 height 3
radio input "true"
click at [418, 261] on icon "-121" at bounding box center [454, 230] width 98 height 98
click at [400, 188] on input "d. -121" at bounding box center [399, 186] width 1 height 3
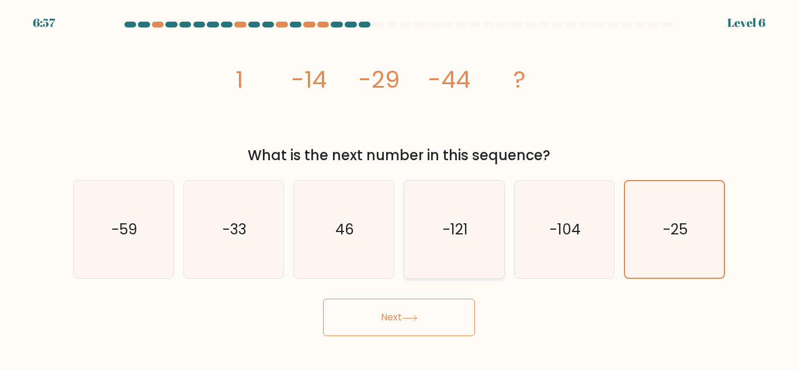
radio input "true"
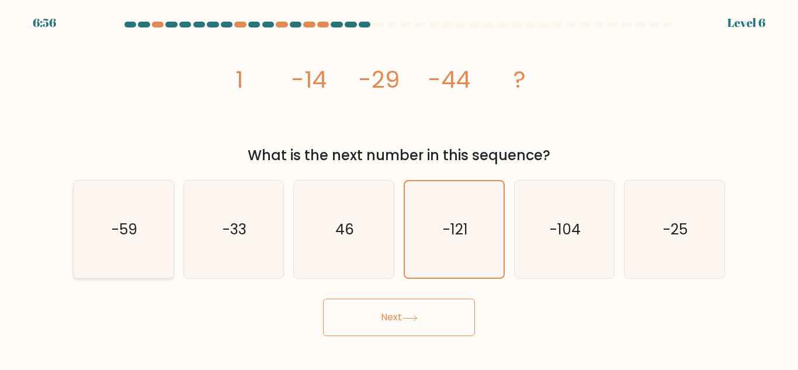
click at [110, 223] on icon "-59" at bounding box center [124, 230] width 98 height 98
click at [399, 188] on input "a. -59" at bounding box center [399, 186] width 1 height 3
radio input "true"
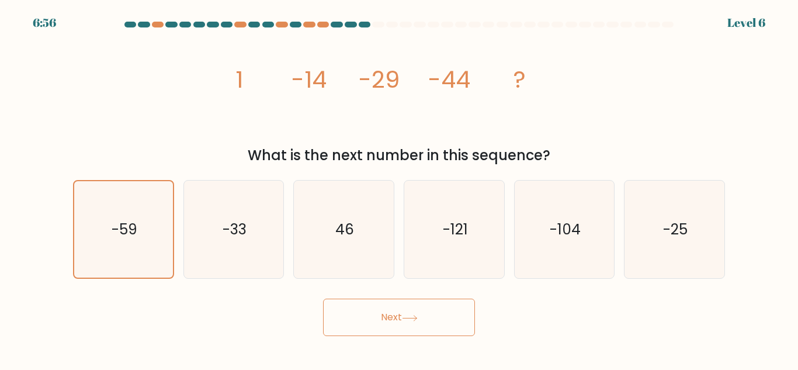
click at [372, 309] on button "Next" at bounding box center [399, 316] width 152 height 37
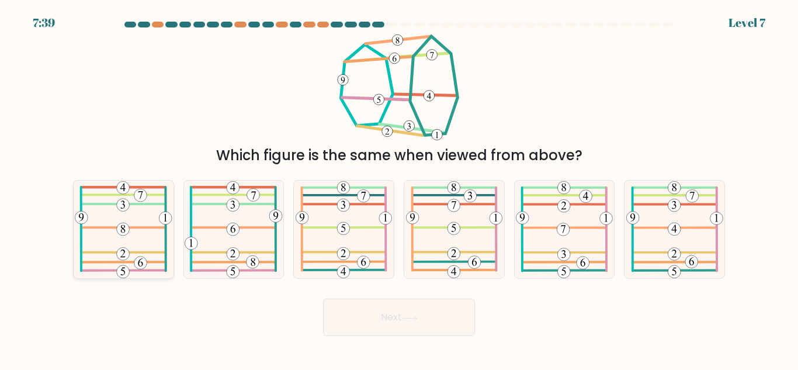
click at [119, 214] on icon at bounding box center [124, 230] width 98 height 98
click at [399, 188] on input "a." at bounding box center [399, 186] width 1 height 3
radio input "true"
click at [335, 299] on button "Next" at bounding box center [399, 316] width 152 height 37
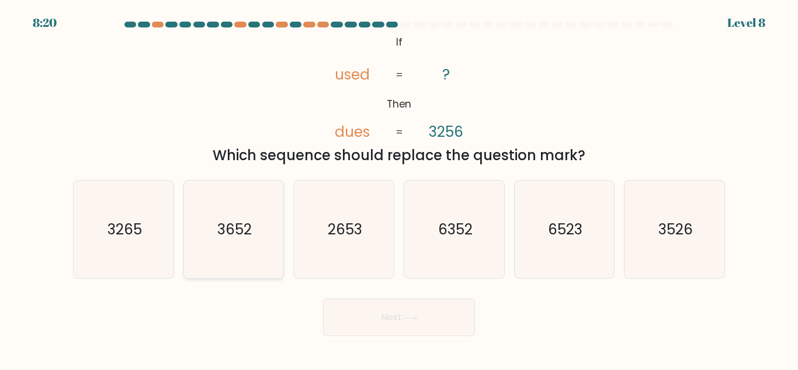
click at [256, 237] on icon "3652" at bounding box center [234, 230] width 98 height 98
click at [399, 188] on input "b. 3652" at bounding box center [399, 186] width 1 height 3
radio input "true"
click at [343, 325] on button "Next" at bounding box center [399, 316] width 152 height 37
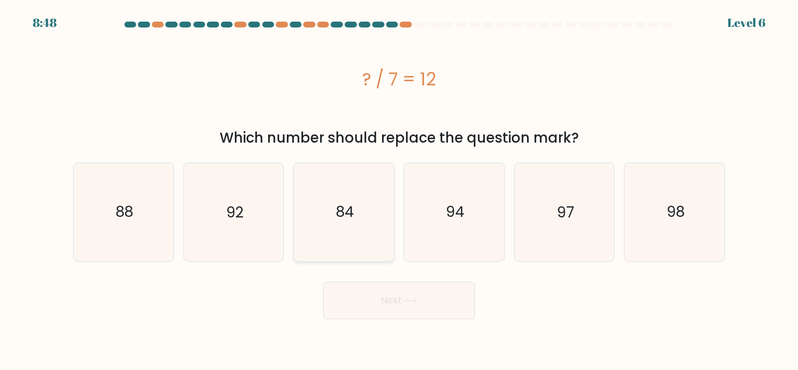
click at [351, 227] on icon "84" at bounding box center [344, 212] width 98 height 98
click at [399, 188] on input "c. 84" at bounding box center [399, 186] width 1 height 3
radio input "true"
click at [374, 296] on button "Next" at bounding box center [399, 300] width 152 height 37
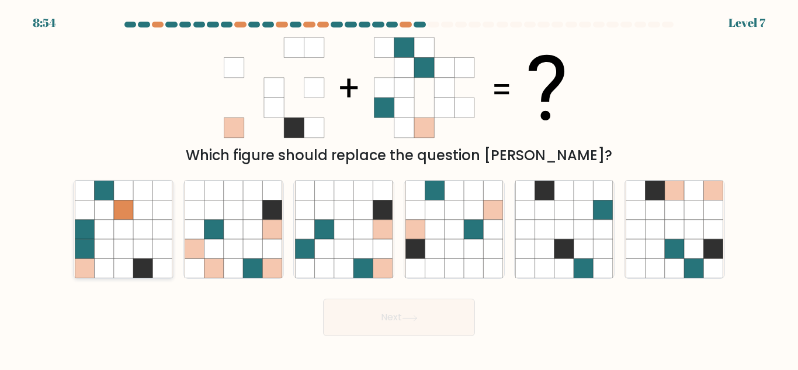
click at [96, 251] on icon at bounding box center [103, 248] width 19 height 19
click at [399, 188] on input "a." at bounding box center [399, 186] width 1 height 3
radio input "true"
click at [369, 332] on button "Next" at bounding box center [399, 316] width 152 height 37
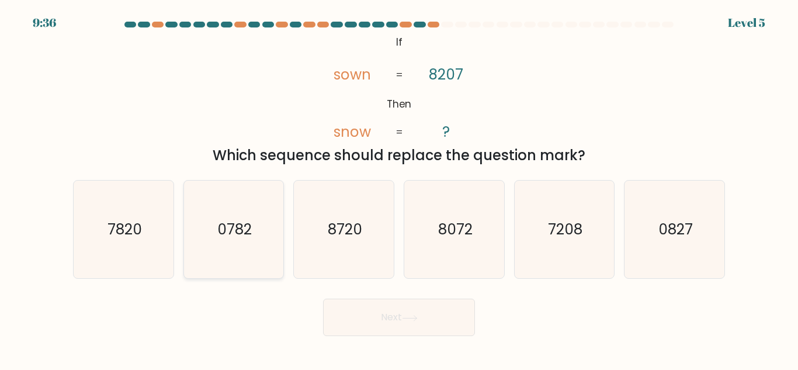
click at [227, 229] on text "0782" at bounding box center [234, 229] width 34 height 20
click at [399, 188] on input "b. 0782" at bounding box center [399, 186] width 1 height 3
radio input "true"
click at [370, 350] on body "9:36 Level 5 If" at bounding box center [399, 185] width 798 height 370
click at [349, 314] on button "Next" at bounding box center [399, 316] width 152 height 37
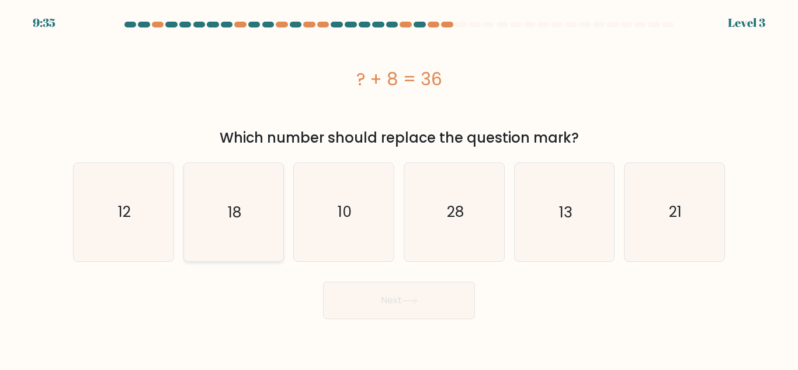
click at [217, 218] on icon "18" at bounding box center [234, 212] width 98 height 98
click at [399, 188] on input "b. 18" at bounding box center [399, 186] width 1 height 3
radio input "true"
click at [409, 314] on button "Next" at bounding box center [399, 300] width 152 height 37
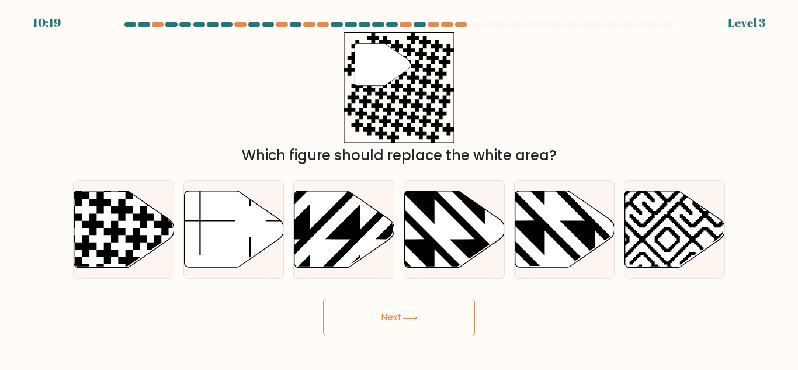
click at [424, 313] on button "Next" at bounding box center [399, 316] width 152 height 37
click at [232, 211] on icon at bounding box center [234, 229] width 100 height 77
click at [399, 188] on input "b." at bounding box center [399, 186] width 1 height 3
radio input "true"
click at [424, 303] on button "Next" at bounding box center [399, 316] width 152 height 37
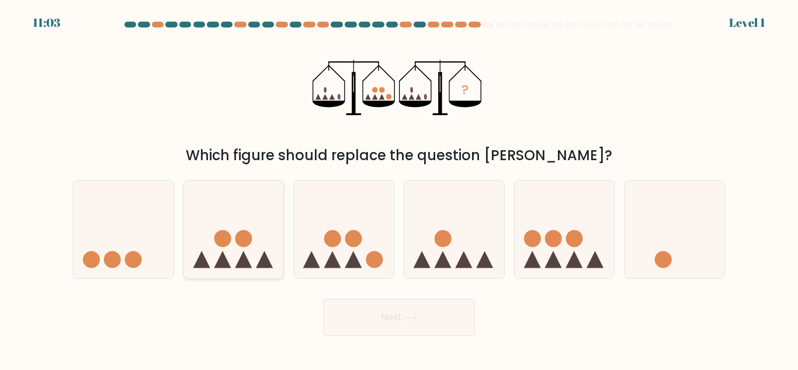
click at [225, 205] on icon at bounding box center [234, 229] width 100 height 82
click at [399, 188] on input "b." at bounding box center [399, 186] width 1 height 3
radio input "true"
click at [416, 313] on button "Next" at bounding box center [399, 316] width 152 height 37
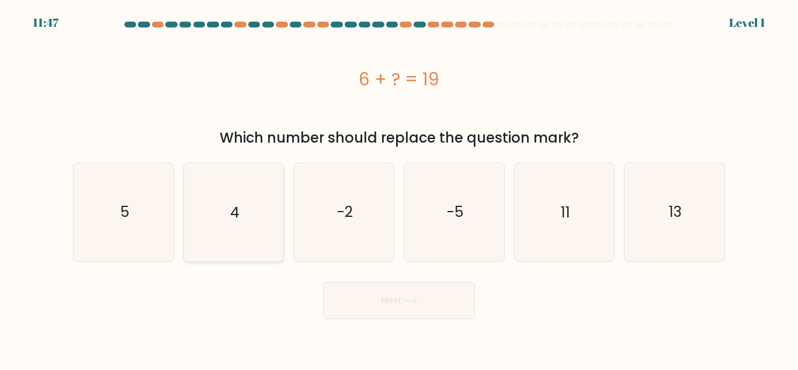
click at [247, 213] on icon "4" at bounding box center [234, 212] width 98 height 98
click at [399, 188] on input "b. 4" at bounding box center [399, 186] width 1 height 3
radio input "true"
click at [415, 316] on button "Next" at bounding box center [399, 300] width 152 height 37
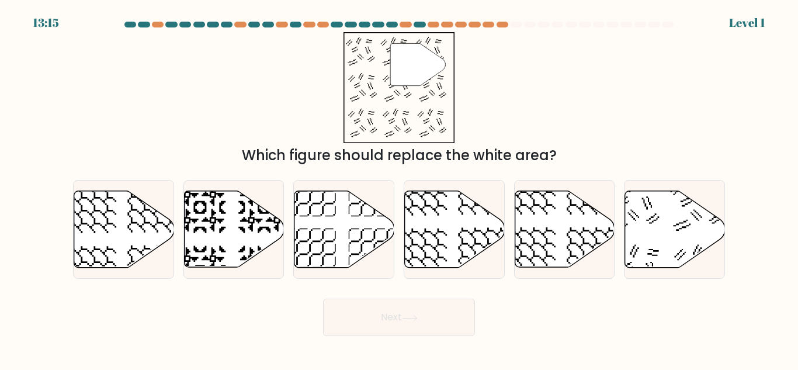
click at [412, 318] on icon at bounding box center [410, 318] width 16 height 6
click at [237, 214] on icon at bounding box center [234, 229] width 100 height 77
click at [399, 188] on input "b." at bounding box center [399, 186] width 1 height 3
radio input "true"
click at [411, 324] on button "Next" at bounding box center [399, 316] width 152 height 37
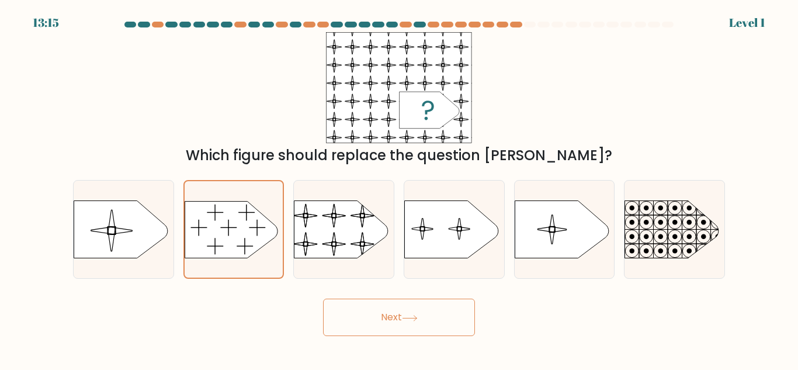
click at [409, 333] on button "Next" at bounding box center [399, 316] width 152 height 37
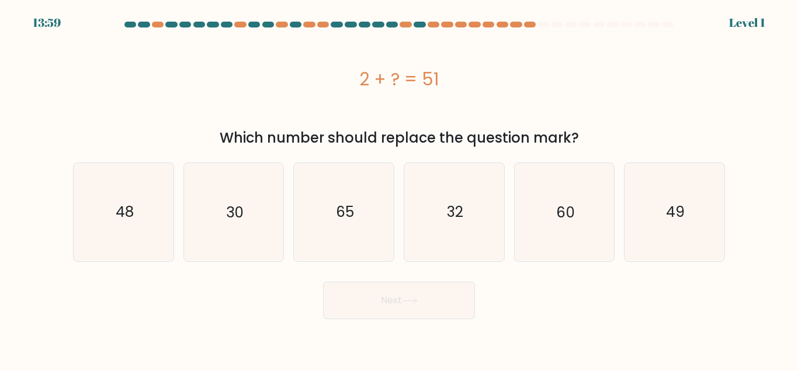
click at [407, 317] on button "Next" at bounding box center [399, 300] width 152 height 37
click at [228, 214] on text "30" at bounding box center [235, 212] width 18 height 20
click at [399, 188] on input "b. 30" at bounding box center [399, 186] width 1 height 3
radio input "true"
click at [405, 331] on body "13:59 Level 1" at bounding box center [399, 185] width 798 height 370
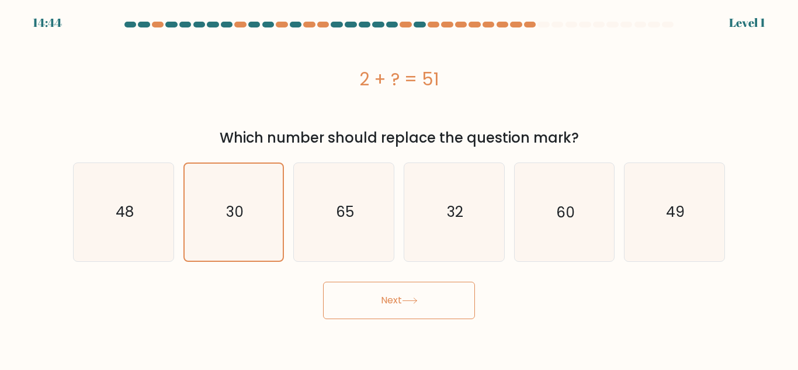
click at [405, 329] on body "14:44 Level 1" at bounding box center [399, 185] width 798 height 370
click at [240, 224] on icon "30" at bounding box center [233, 212] width 96 height 96
click at [399, 188] on input "b. 30" at bounding box center [399, 186] width 1 height 3
click at [417, 311] on button "Next" at bounding box center [399, 300] width 152 height 37
click at [420, 314] on button "Next" at bounding box center [399, 300] width 152 height 37
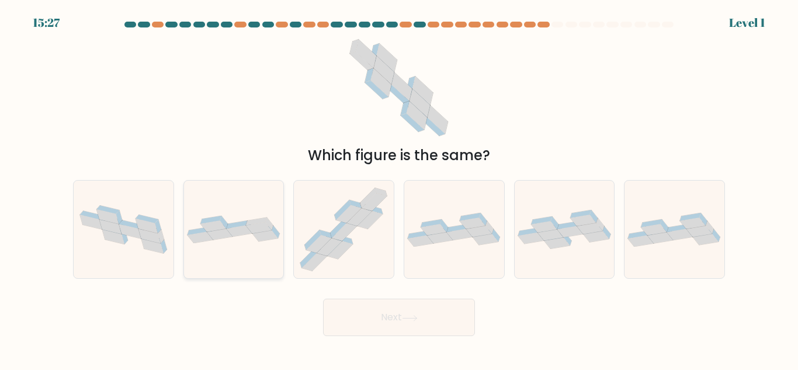
click at [223, 202] on div at bounding box center [233, 229] width 101 height 99
click at [399, 188] on input "b." at bounding box center [399, 186] width 1 height 3
radio input "true"
click at [423, 310] on button "Next" at bounding box center [399, 316] width 152 height 37
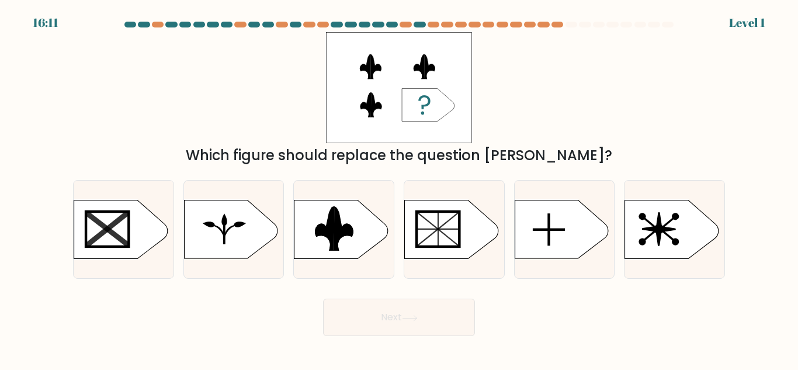
click at [456, 322] on button "Next" at bounding box center [399, 316] width 152 height 37
click at [223, 225] on rect at bounding box center [224, 235] width 2 height 20
click at [399, 188] on input "b." at bounding box center [399, 186] width 1 height 3
radio input "true"
click at [456, 323] on button "Next" at bounding box center [399, 316] width 152 height 37
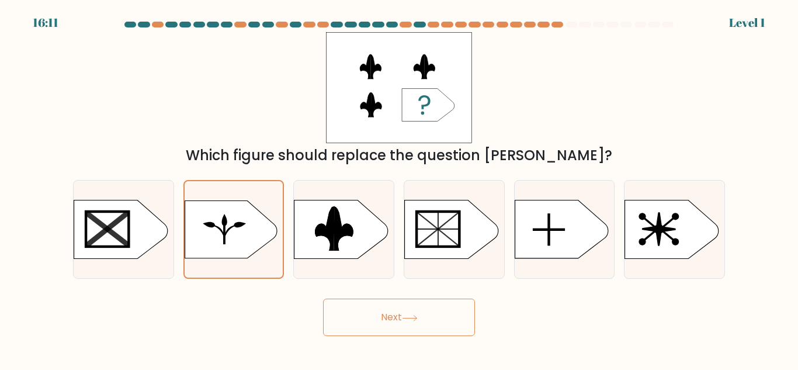
click at [455, 332] on body "16:11 Level 1" at bounding box center [399, 185] width 798 height 370
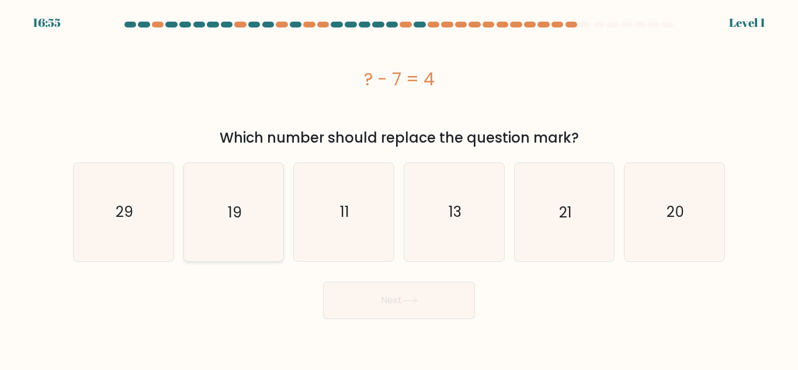
click at [206, 208] on icon "19" at bounding box center [234, 212] width 98 height 98
click at [399, 188] on input "b. 19" at bounding box center [399, 186] width 1 height 3
radio input "true"
click at [445, 308] on button "Next" at bounding box center [399, 300] width 152 height 37
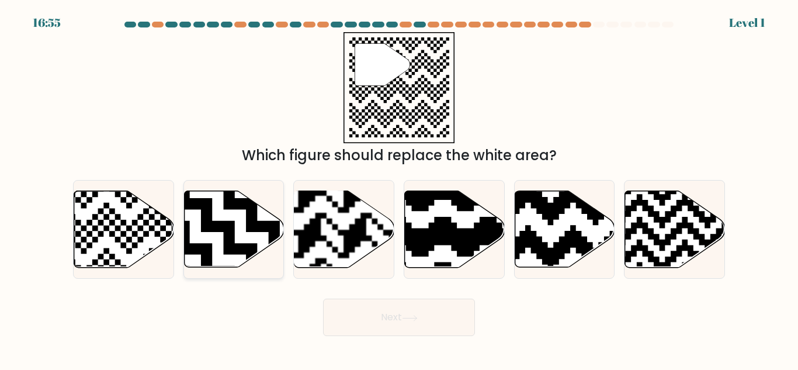
click at [210, 210] on icon at bounding box center [268, 186] width 181 height 181
click at [399, 188] on input "b." at bounding box center [399, 186] width 1 height 3
radio input "true"
click at [449, 309] on button "Next" at bounding box center [399, 316] width 152 height 37
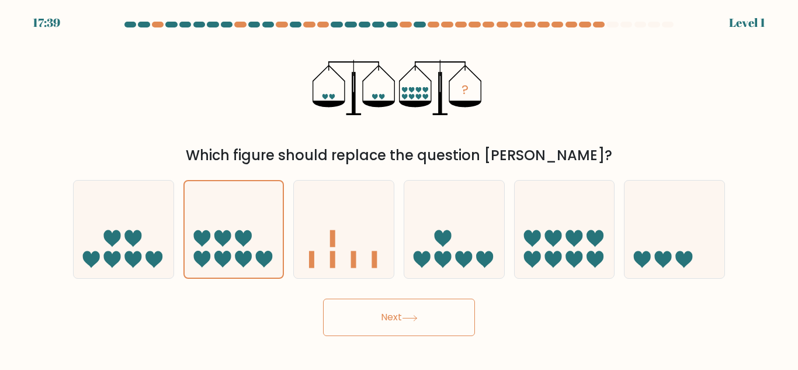
click at [450, 317] on button "Next" at bounding box center [399, 316] width 152 height 37
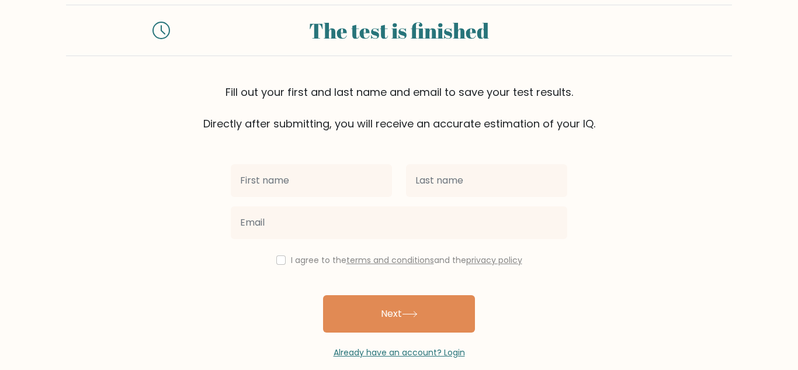
scroll to position [40, 0]
